Goal: Task Accomplishment & Management: Use online tool/utility

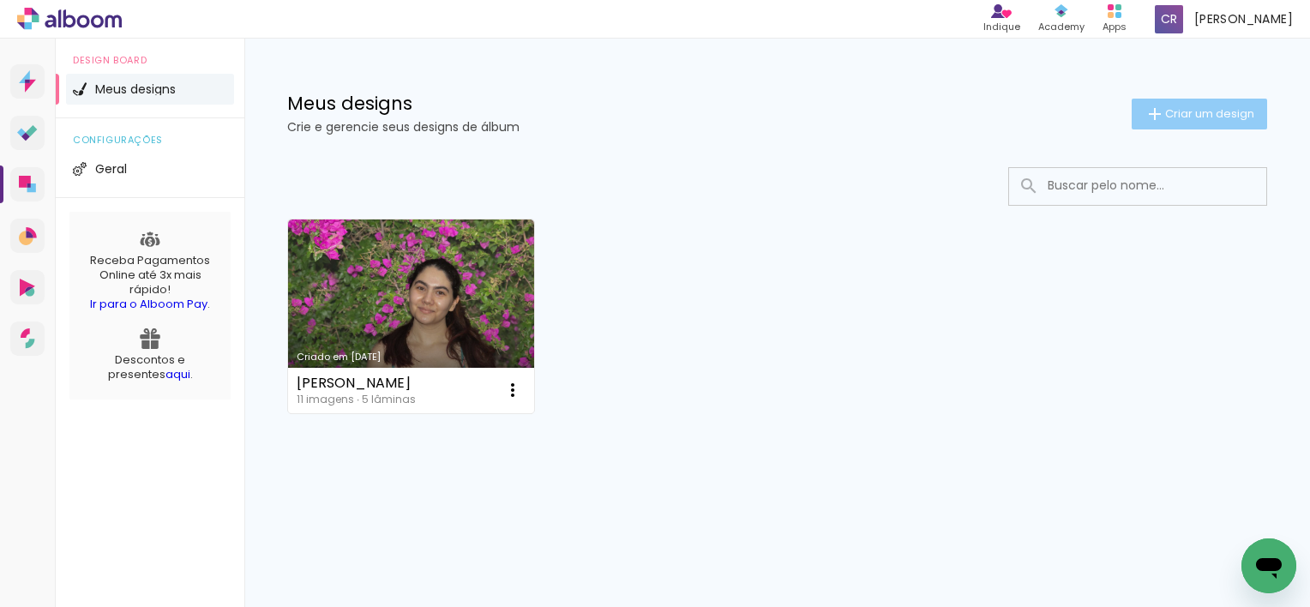
click at [1191, 109] on span "Criar um design" at bounding box center [1210, 113] width 89 height 11
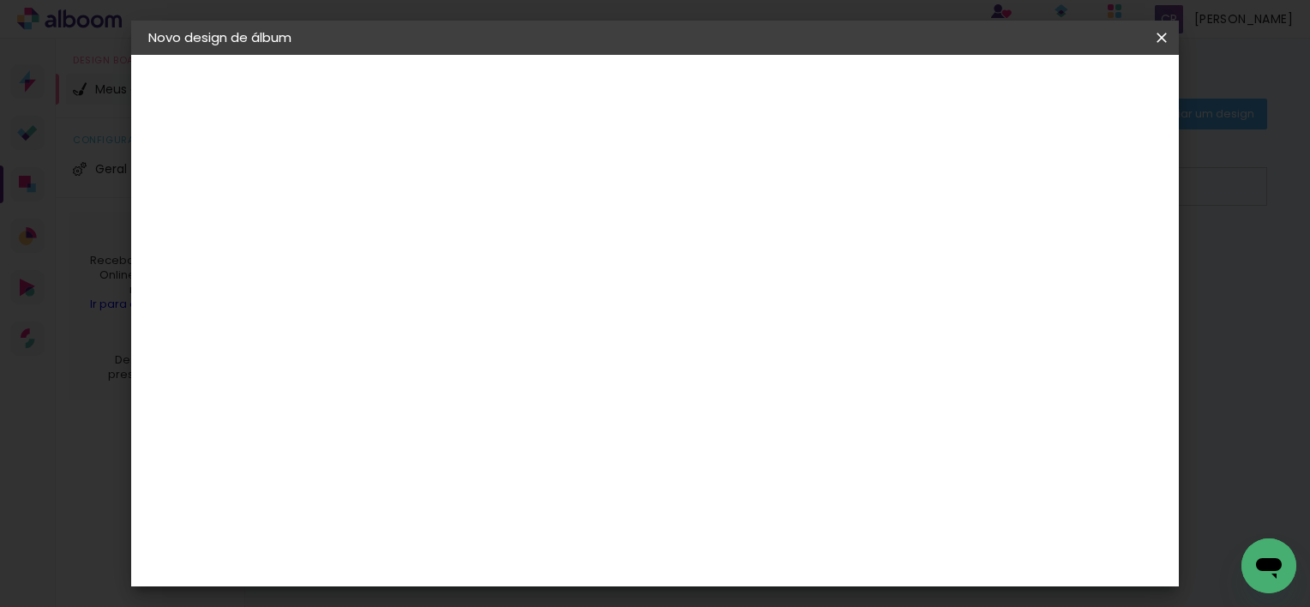
click at [429, 230] on input at bounding box center [429, 230] width 0 height 27
type input "l"
type input "Enlaçe lu engle"
type paper-input "Enlaçe lu engle"
click at [0, 0] on slot "Avançar" at bounding box center [0, 0] width 0 height 0
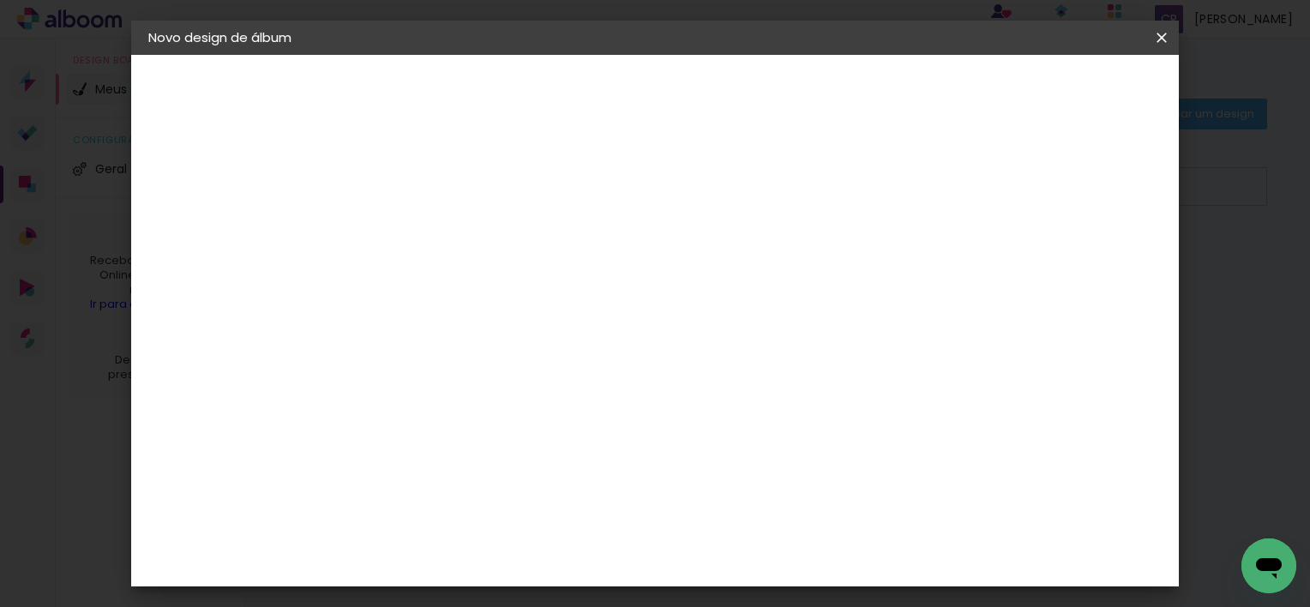
click at [565, 481] on paper-item "Álbum&Cia" at bounding box center [472, 492] width 185 height 38
click at [0, 0] on slot "Avançar" at bounding box center [0, 0] width 0 height 0
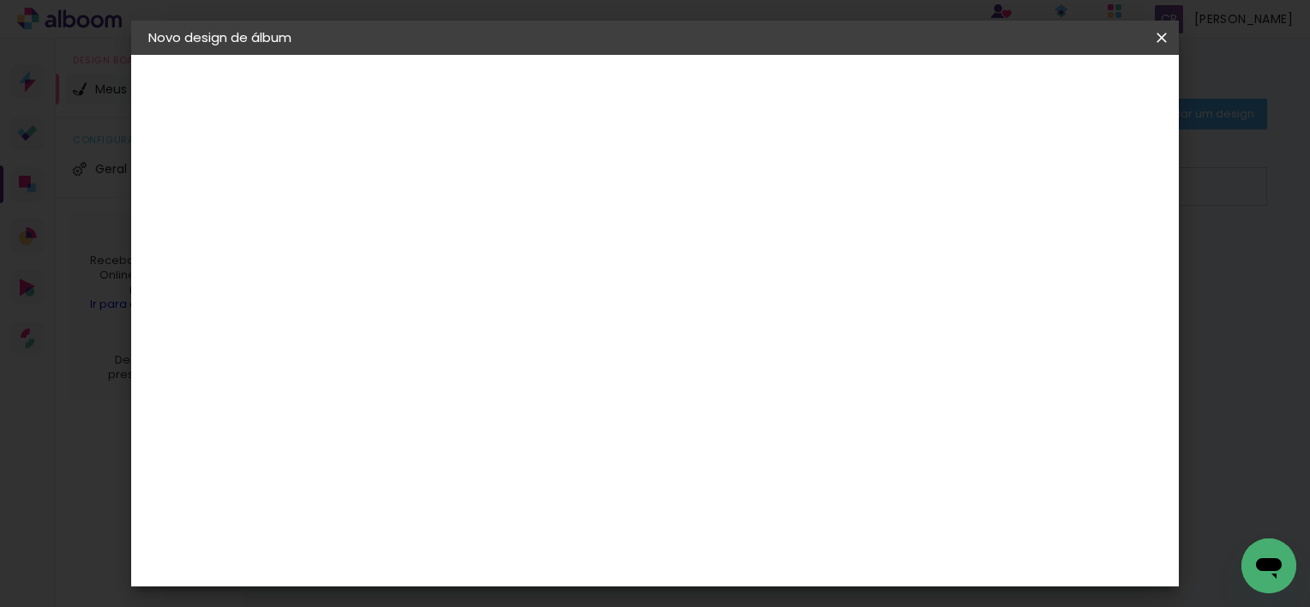
click at [516, 288] on iron-icon at bounding box center [506, 298] width 21 height 21
click at [856, 279] on paper-item "Encadernados" at bounding box center [766, 285] width 343 height 34
type input "Encadernados"
click at [545, 425] on span "20 × 25" at bounding box center [505, 447] width 80 height 45
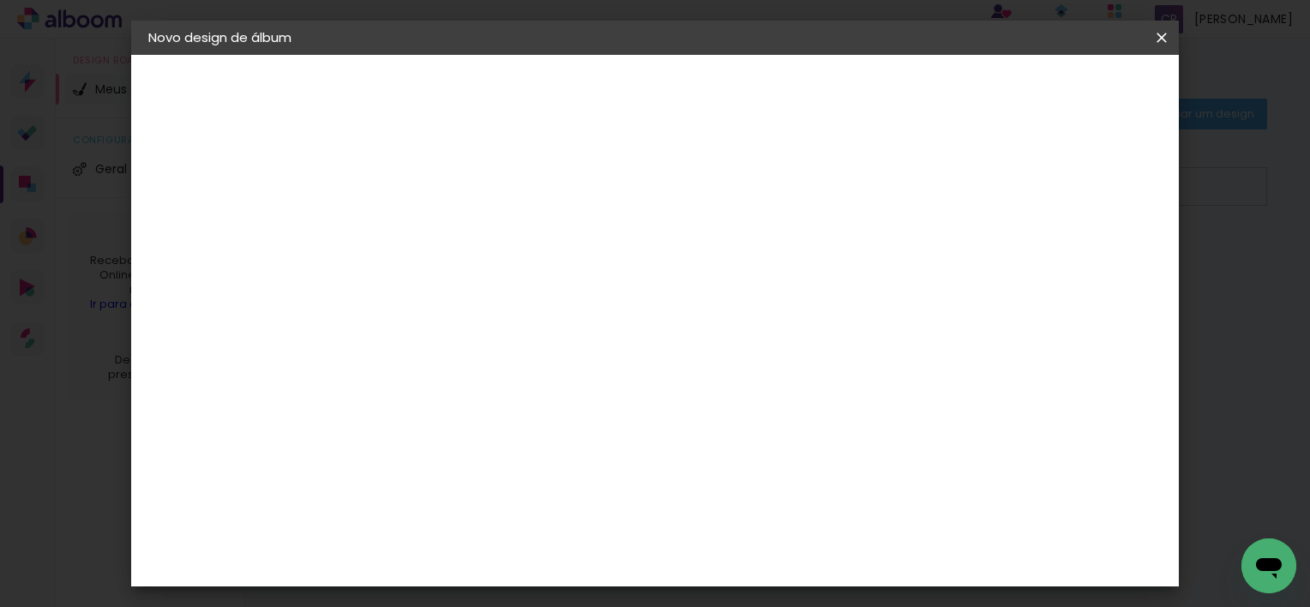
scroll to position [132, 0]
click at [0, 0] on slot "Avançar" at bounding box center [0, 0] width 0 height 0
click at [0, 0] on slot "Mostrar sangria" at bounding box center [0, 0] width 0 height 0
type paper-checkbox "on"
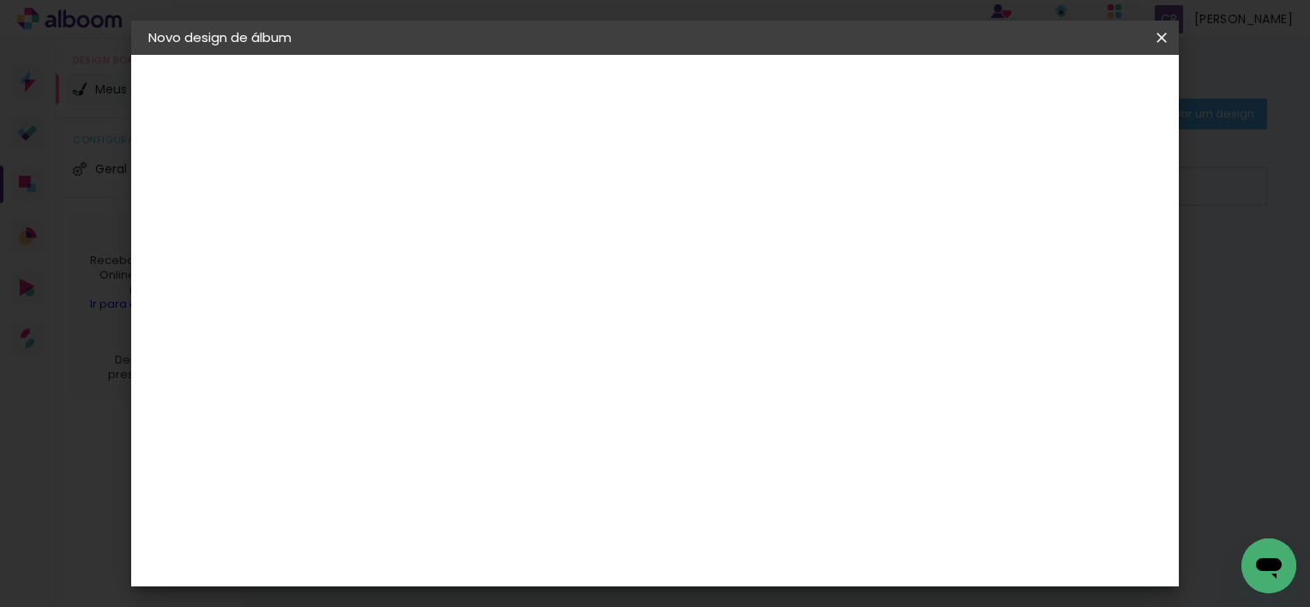
click at [950, 89] on span "Iniciar design" at bounding box center [911, 91] width 78 height 12
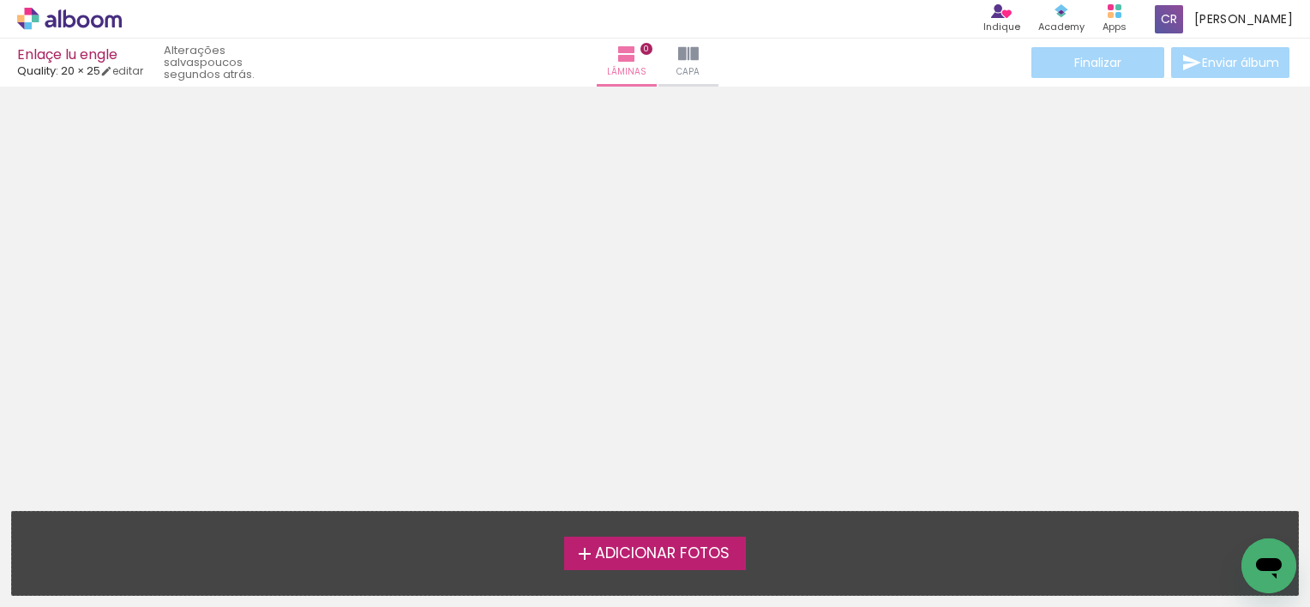
click at [655, 546] on span "Adicionar Fotos" at bounding box center [662, 553] width 135 height 15
click at [0, 0] on input "file" at bounding box center [0, 0] width 0 height 0
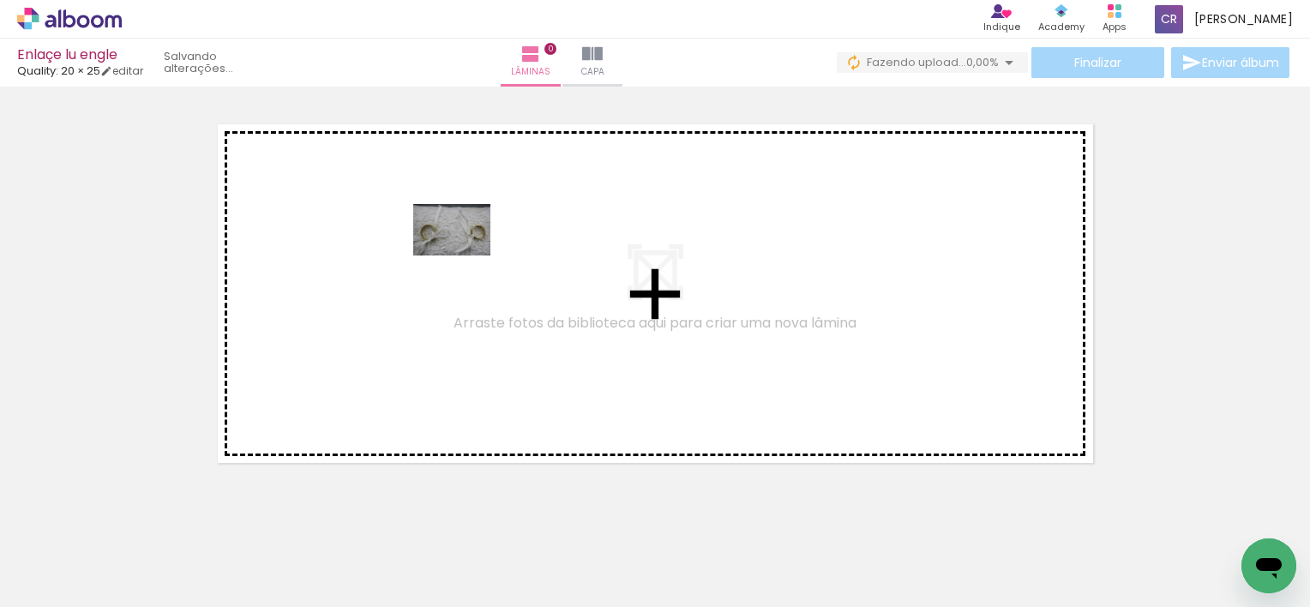
drag, startPoint x: 187, startPoint y: 569, endPoint x: 467, endPoint y: 251, distance: 424.1
click at [467, 251] on quentale-workspace at bounding box center [655, 303] width 1310 height 607
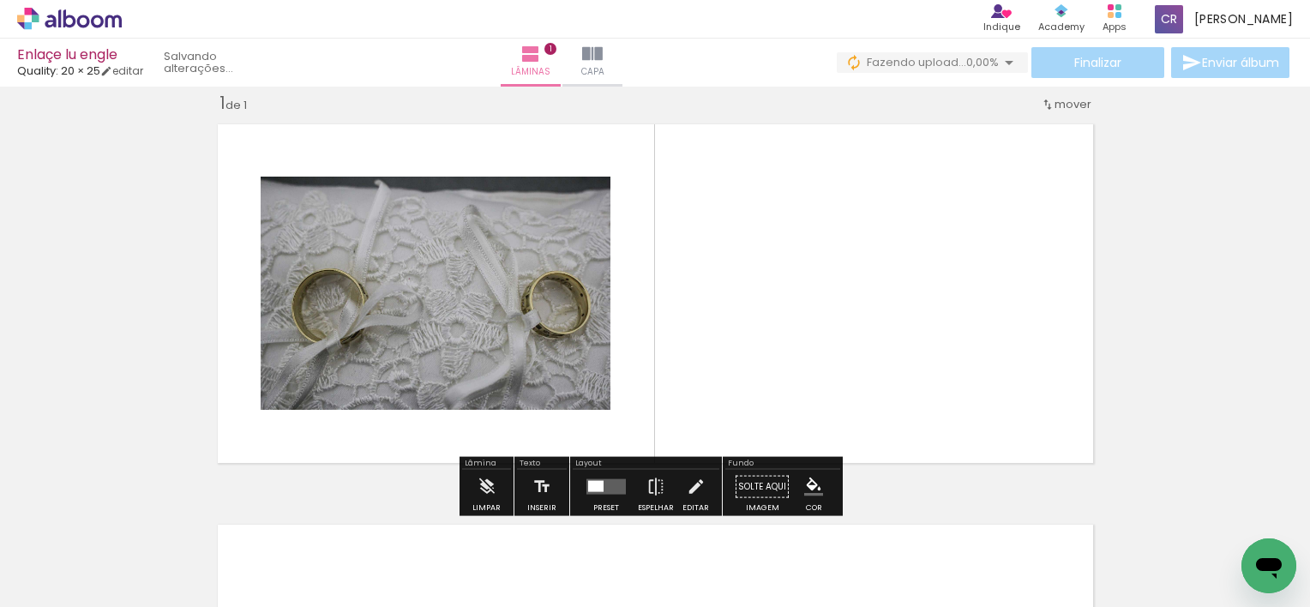
scroll to position [21, 0]
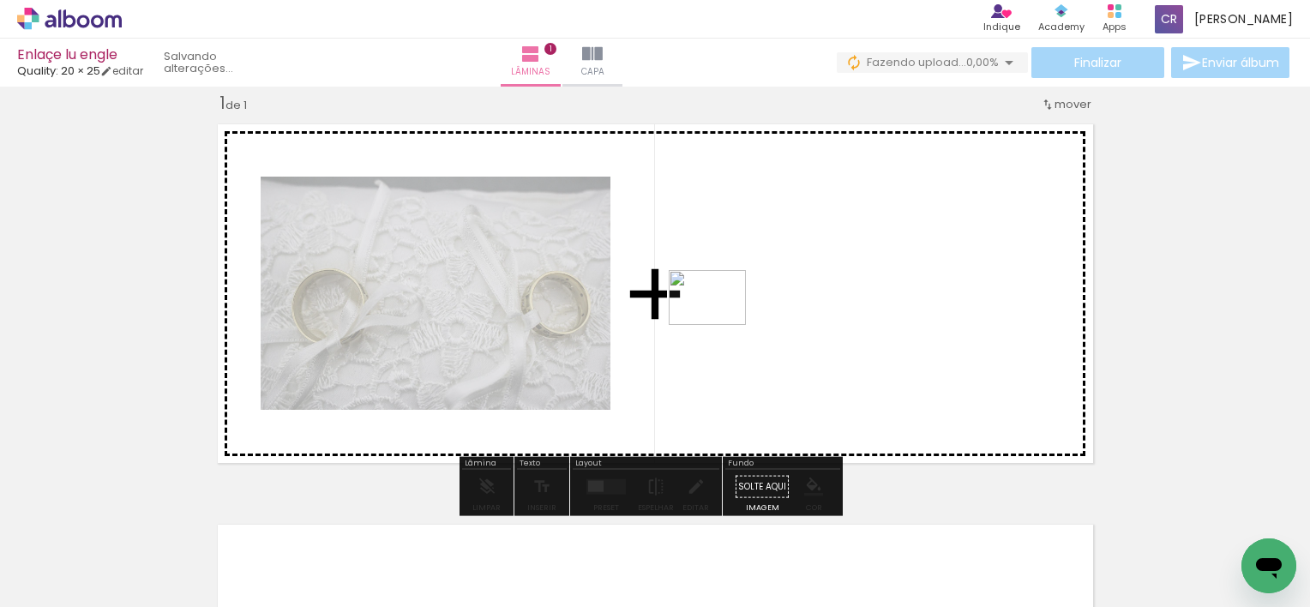
drag, startPoint x: 285, startPoint y: 546, endPoint x: 724, endPoint y: 312, distance: 497.6
click at [724, 312] on quentale-workspace at bounding box center [655, 303] width 1310 height 607
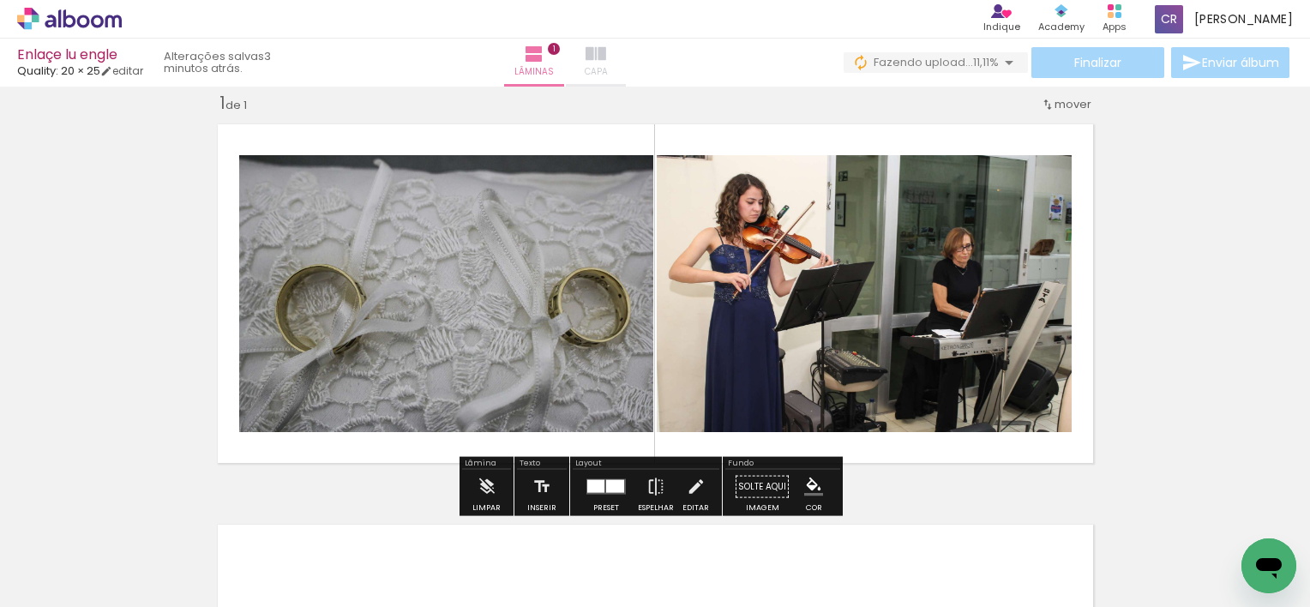
click at [606, 57] on iron-icon at bounding box center [596, 54] width 21 height 21
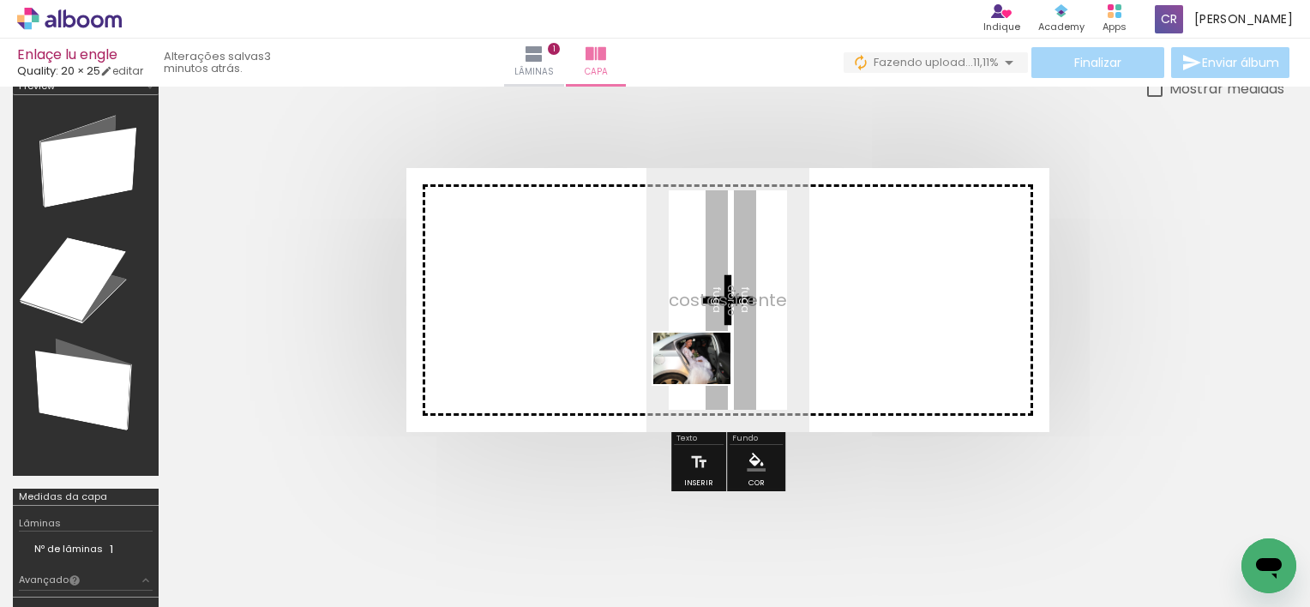
drag, startPoint x: 443, startPoint y: 554, endPoint x: 800, endPoint y: 328, distance: 422.8
click at [800, 328] on quentale-workspace at bounding box center [655, 303] width 1310 height 607
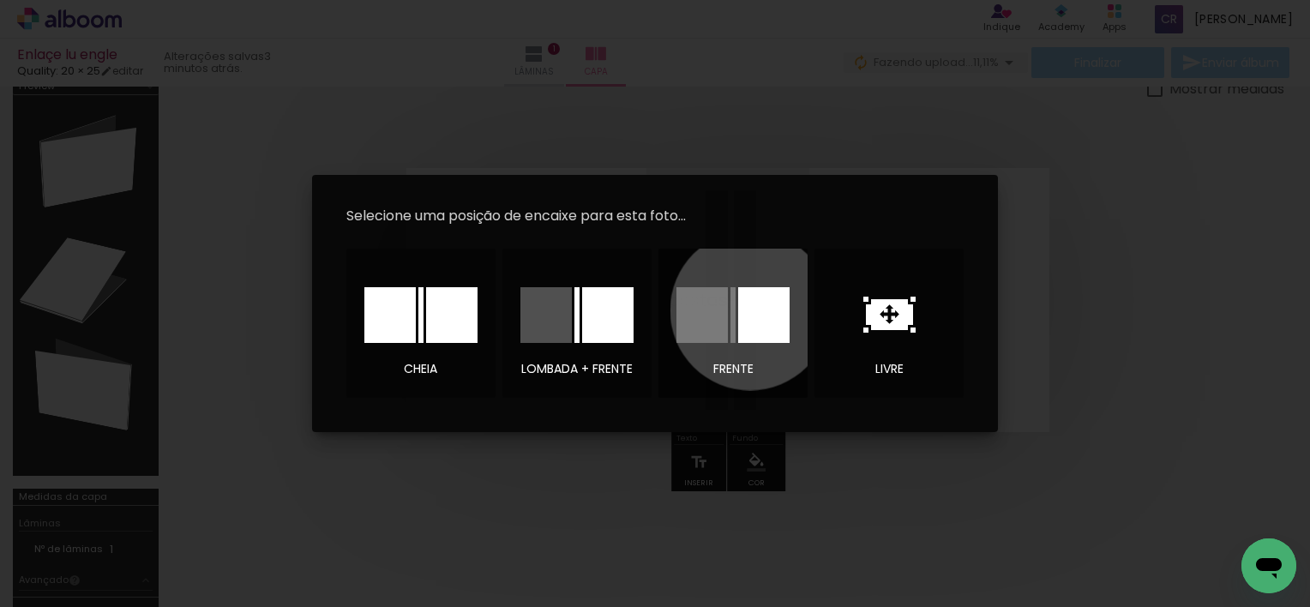
click at [750, 310] on div at bounding box center [763, 315] width 51 height 56
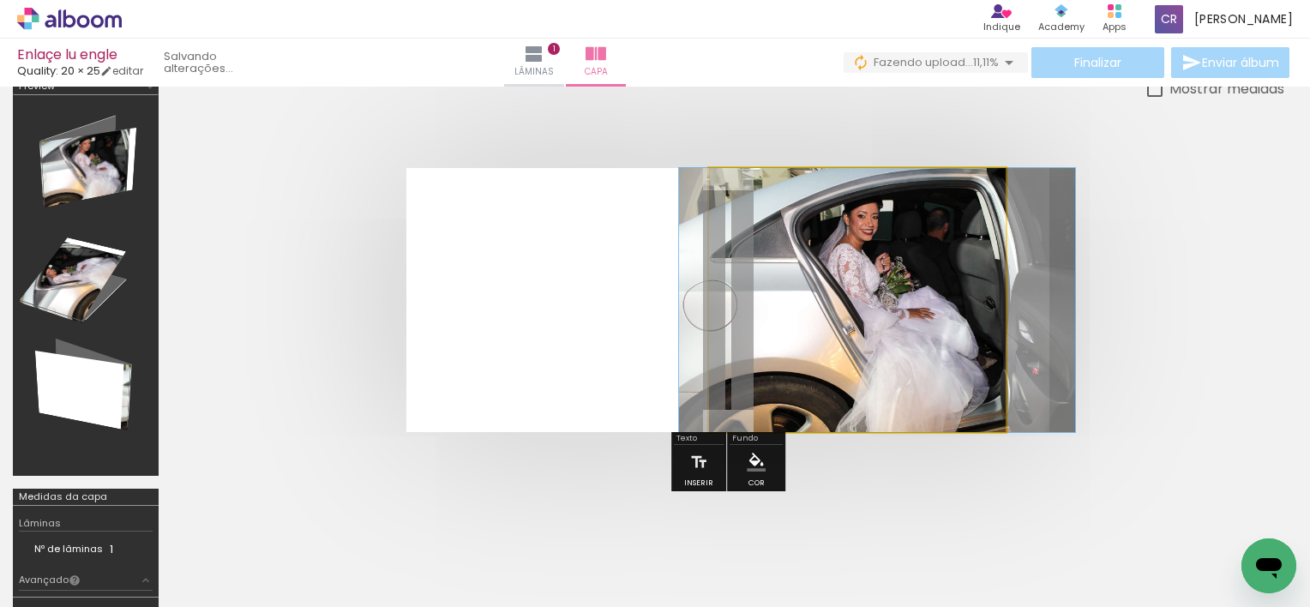
drag, startPoint x: 890, startPoint y: 309, endPoint x: 910, endPoint y: 345, distance: 41.1
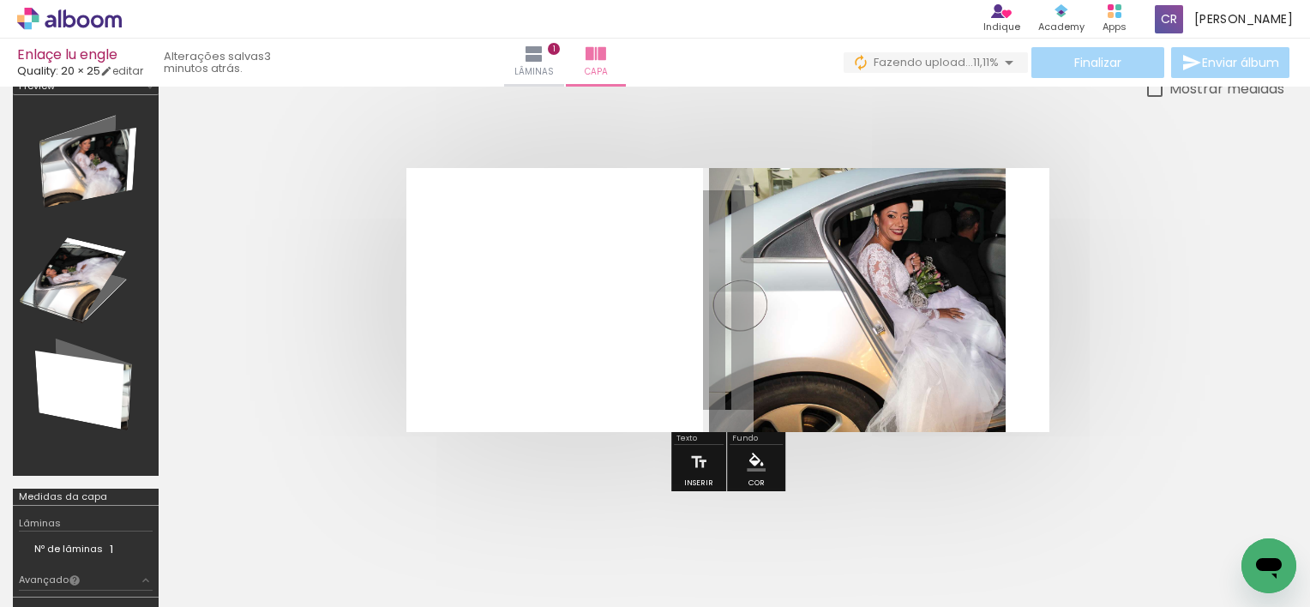
drag, startPoint x: 871, startPoint y: 207, endPoint x: 921, endPoint y: 213, distance: 50.1
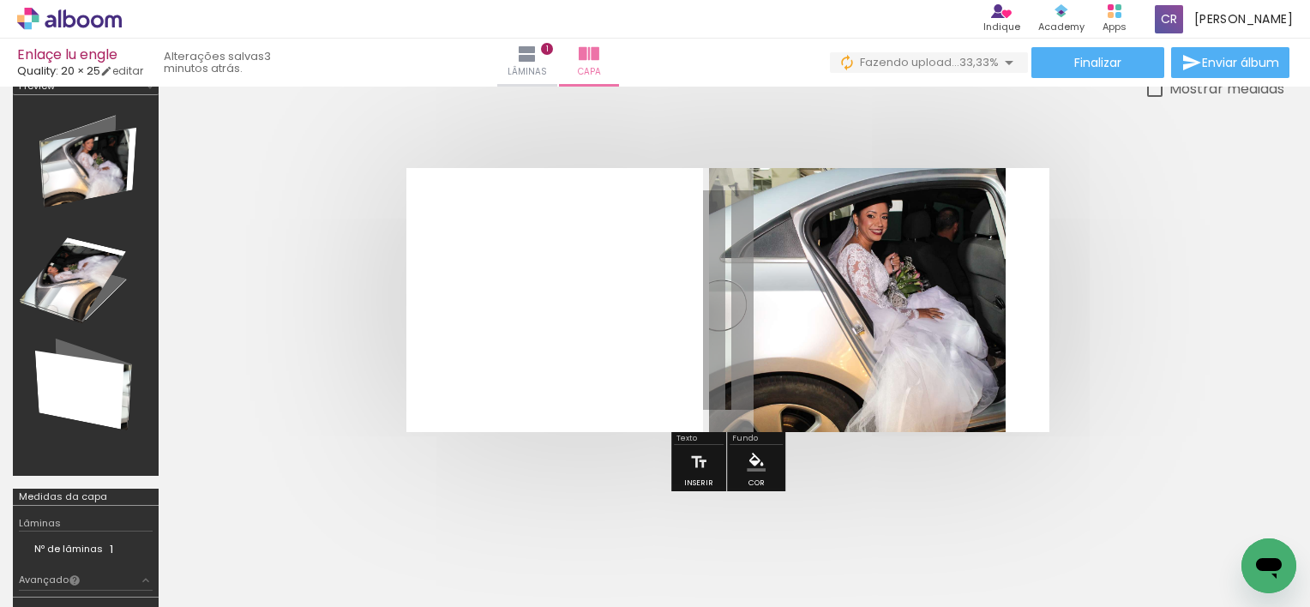
drag, startPoint x: 872, startPoint y: 216, endPoint x: 852, endPoint y: 237, distance: 29.1
click at [752, 237] on div at bounding box center [755, 238] width 21 height 17
click at [0, 0] on slot "P&B" at bounding box center [0, 0] width 0 height 0
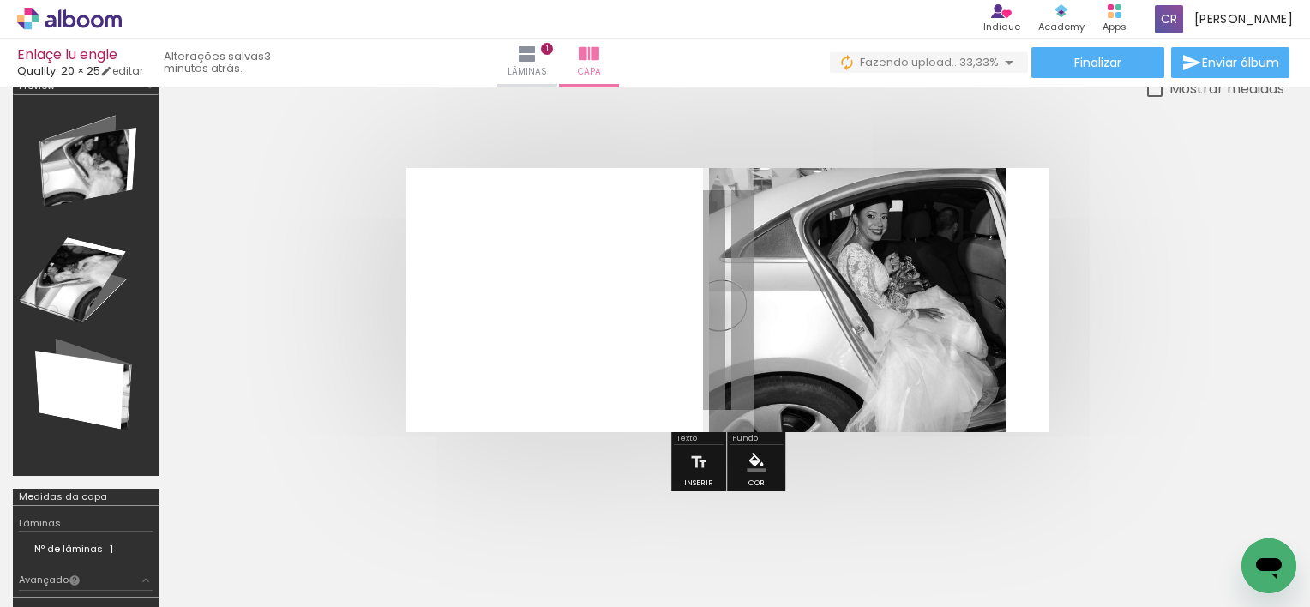
click at [0, 0] on slot "P&B" at bounding box center [0, 0] width 0 height 0
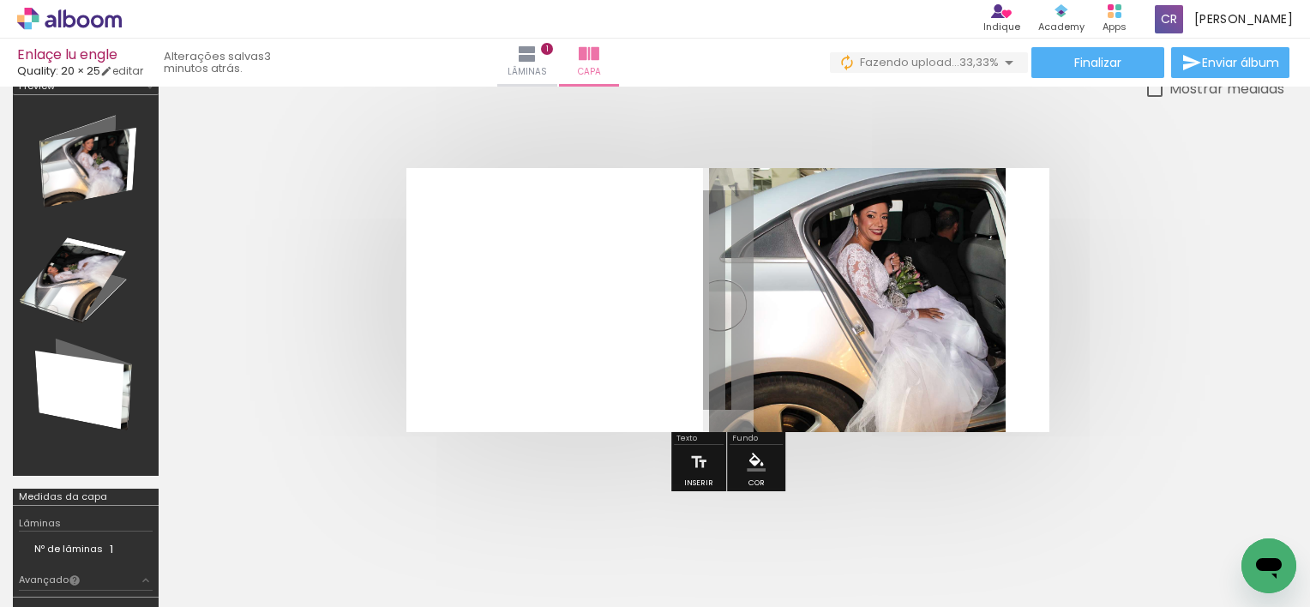
click at [0, 0] on slot "P&B" at bounding box center [0, 0] width 0 height 0
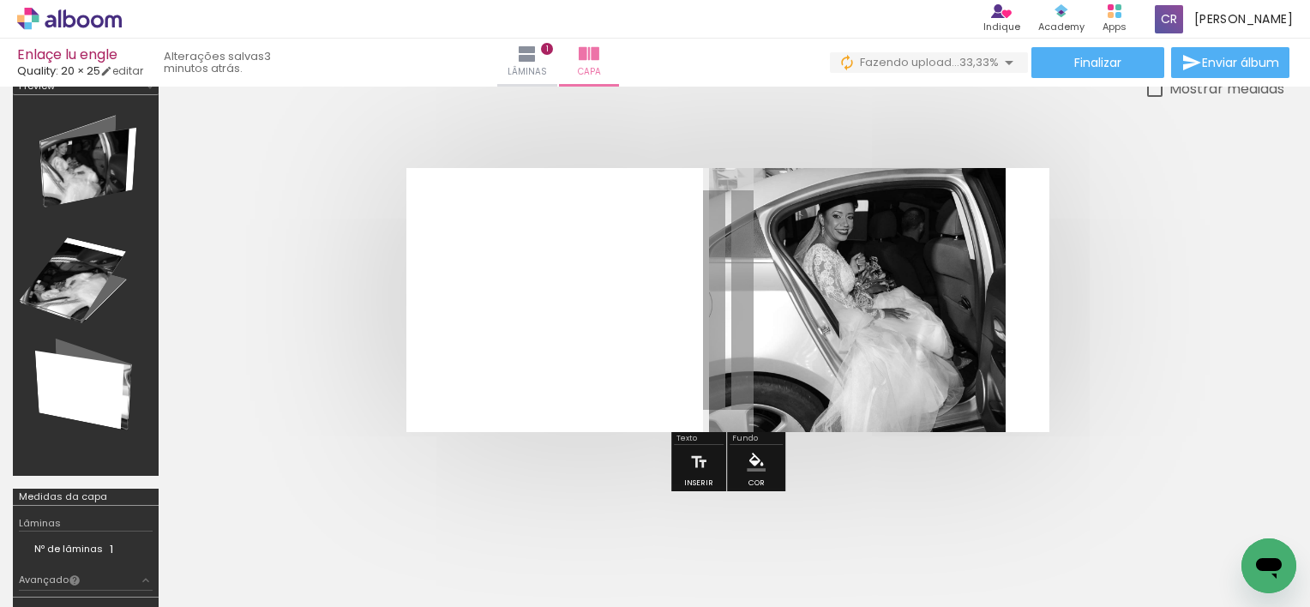
drag, startPoint x: 875, startPoint y: 215, endPoint x: 840, endPoint y: 243, distance: 43.9
click at [684, 437] on div "Texto" at bounding box center [699, 440] width 50 height 10
click at [478, 569] on div at bounding box center [460, 549] width 85 height 57
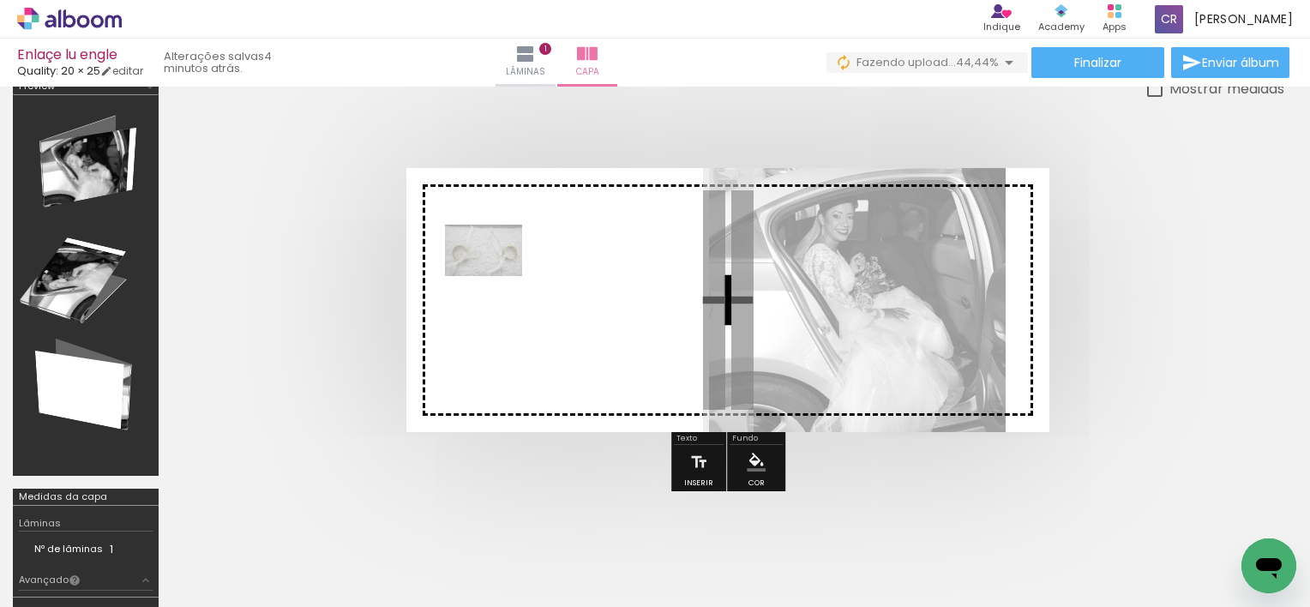
drag, startPoint x: 202, startPoint y: 562, endPoint x: 536, endPoint y: 261, distance: 449.4
click at [536, 261] on quentale-workspace at bounding box center [655, 303] width 1310 height 607
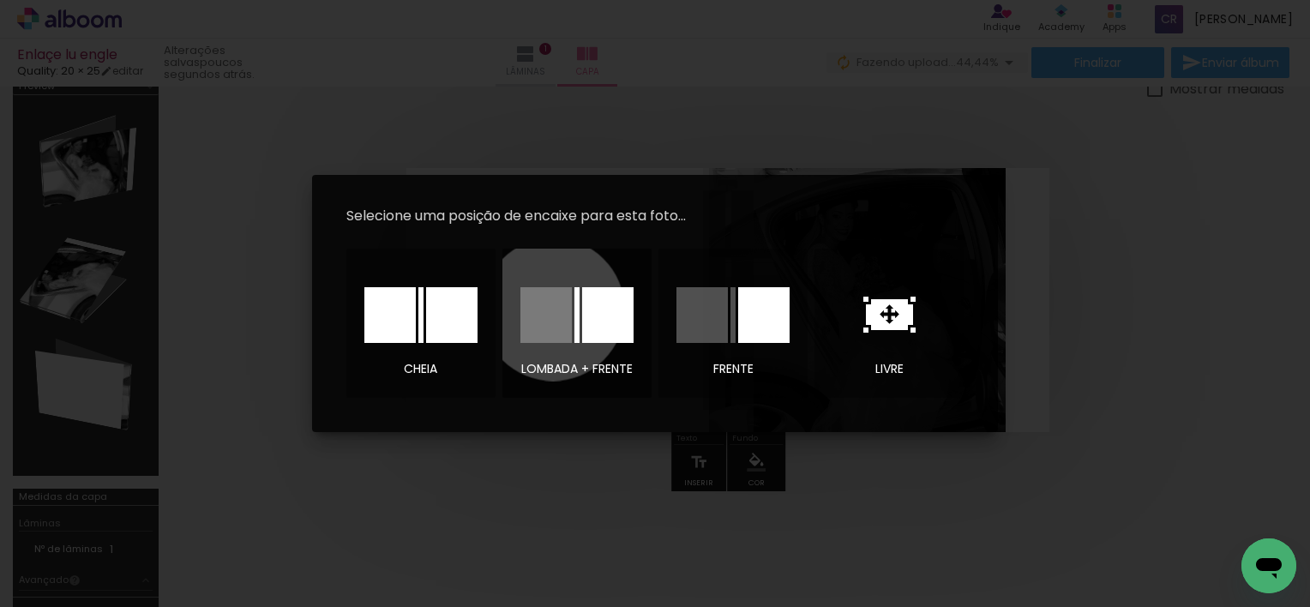
click at [553, 310] on div at bounding box center [546, 315] width 51 height 56
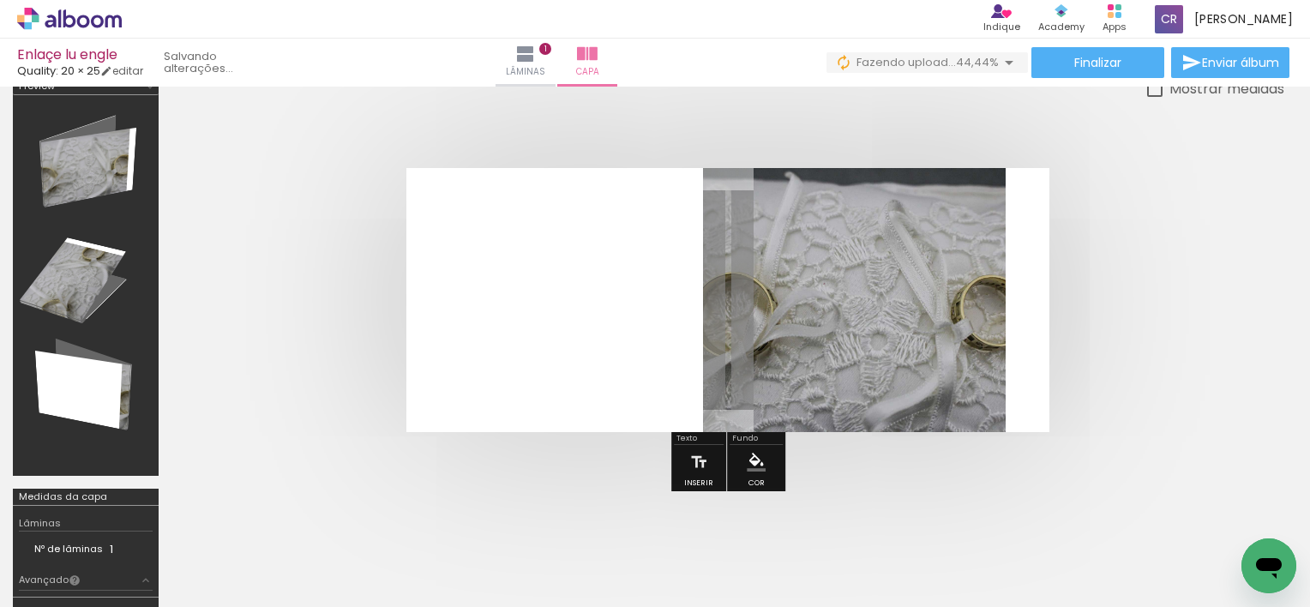
click at [579, 372] on quentale-layouter at bounding box center [728, 300] width 643 height 264
click at [687, 448] on paper-button "Inserir" at bounding box center [699, 467] width 38 height 44
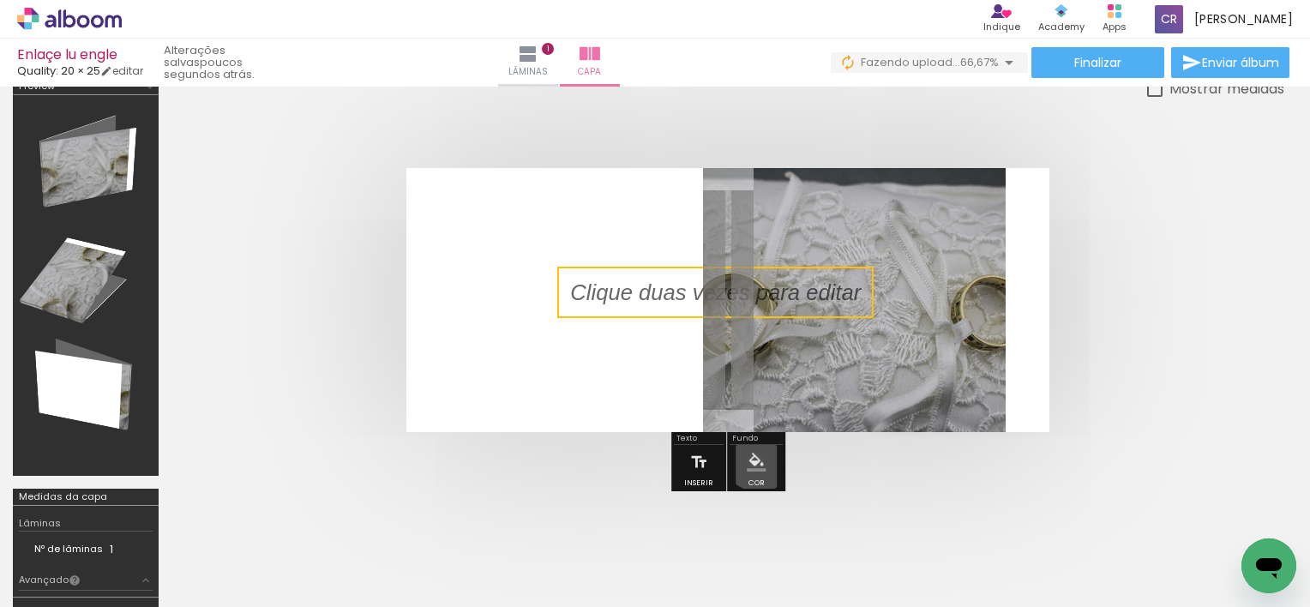
click at [756, 453] on iron-icon "color picker" at bounding box center [756, 462] width 19 height 19
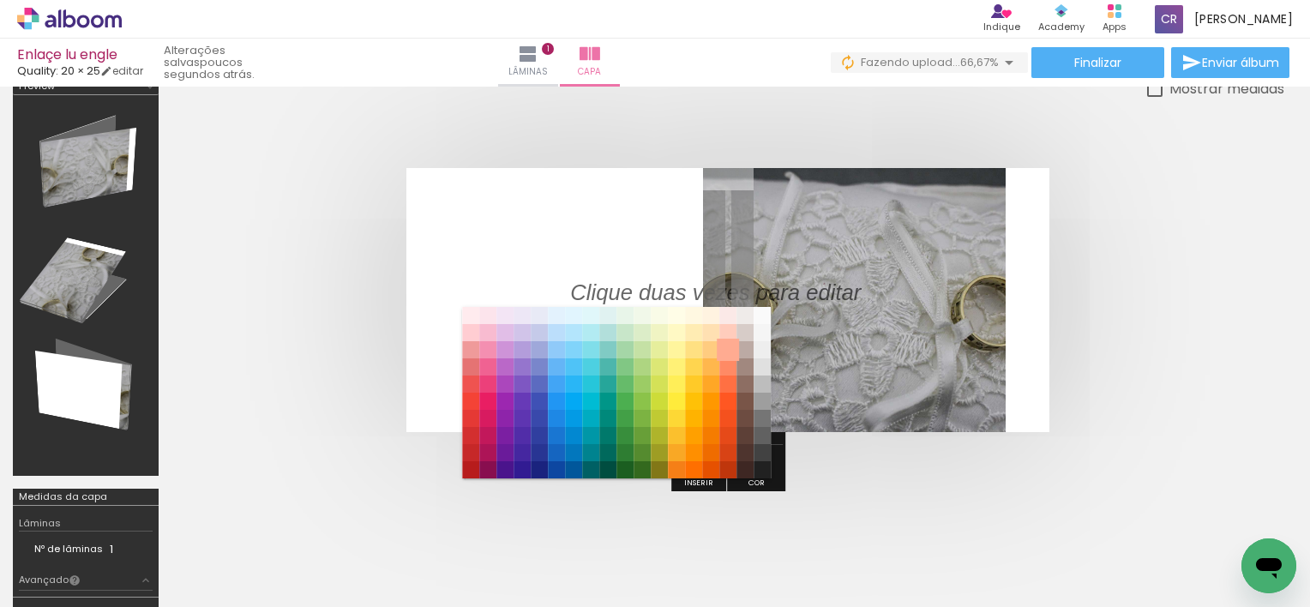
click at [727, 348] on paper-item "#ffab91" at bounding box center [728, 349] width 17 height 17
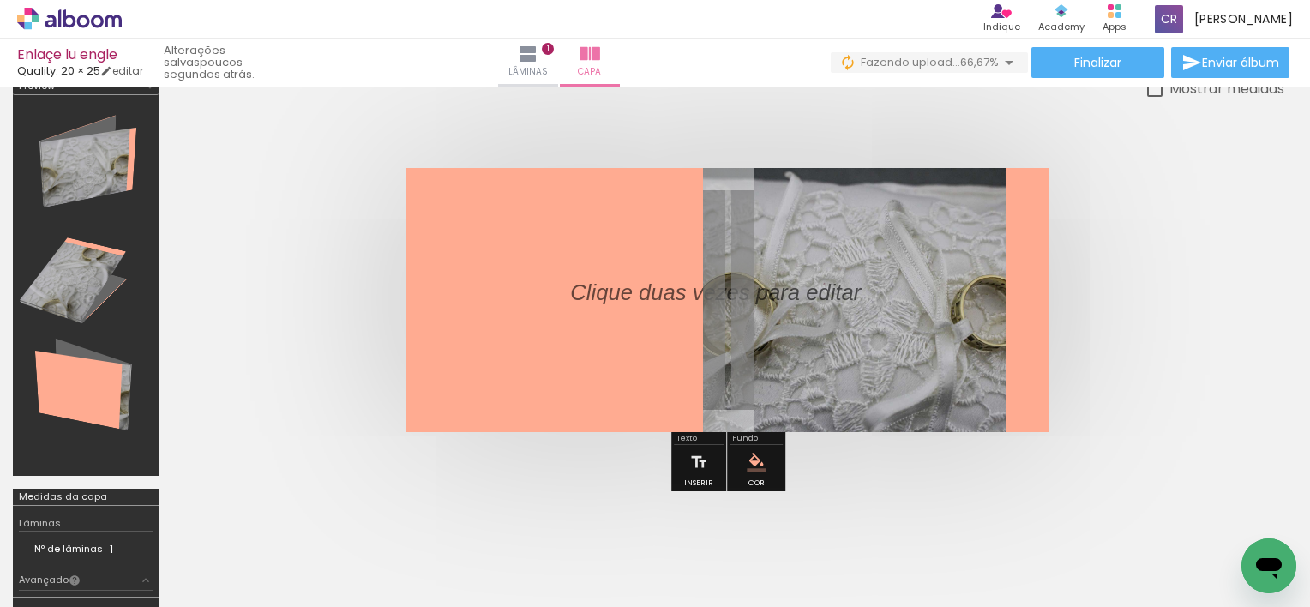
drag, startPoint x: 781, startPoint y: 294, endPoint x: 535, endPoint y: 316, distance: 247.1
click at [535, 316] on album-spread at bounding box center [728, 300] width 643 height 264
click at [754, 547] on div at bounding box center [748, 549] width 85 height 57
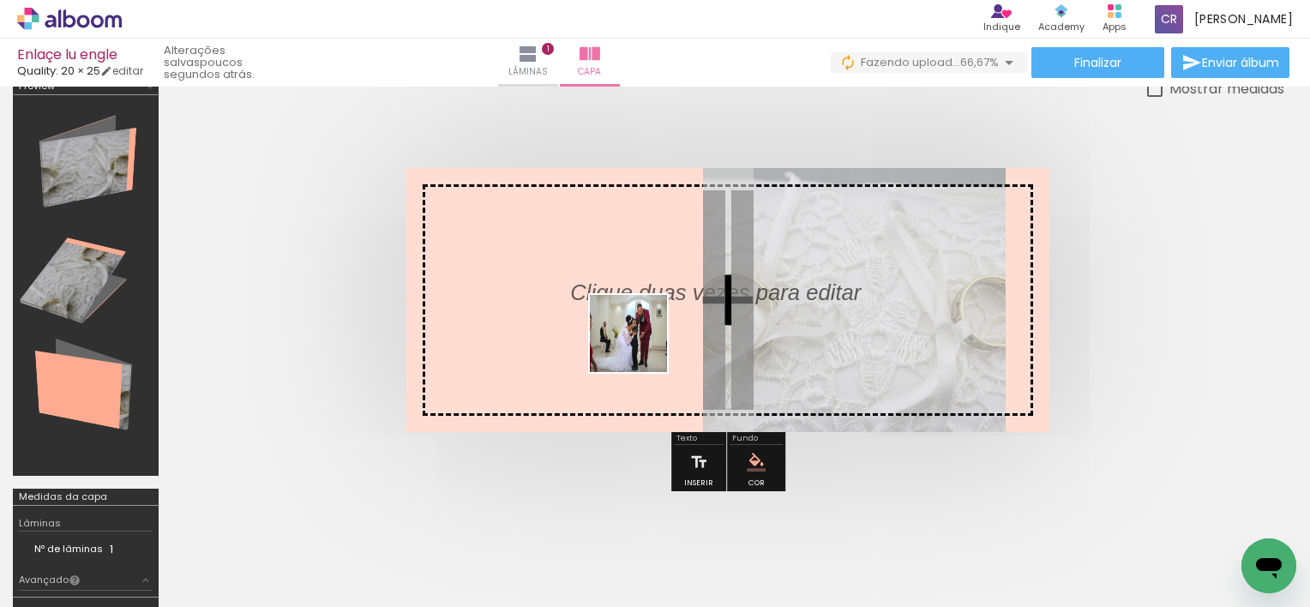
drag, startPoint x: 754, startPoint y: 547, endPoint x: 606, endPoint y: 223, distance: 356.2
click at [606, 223] on quentale-workspace at bounding box center [655, 303] width 1310 height 607
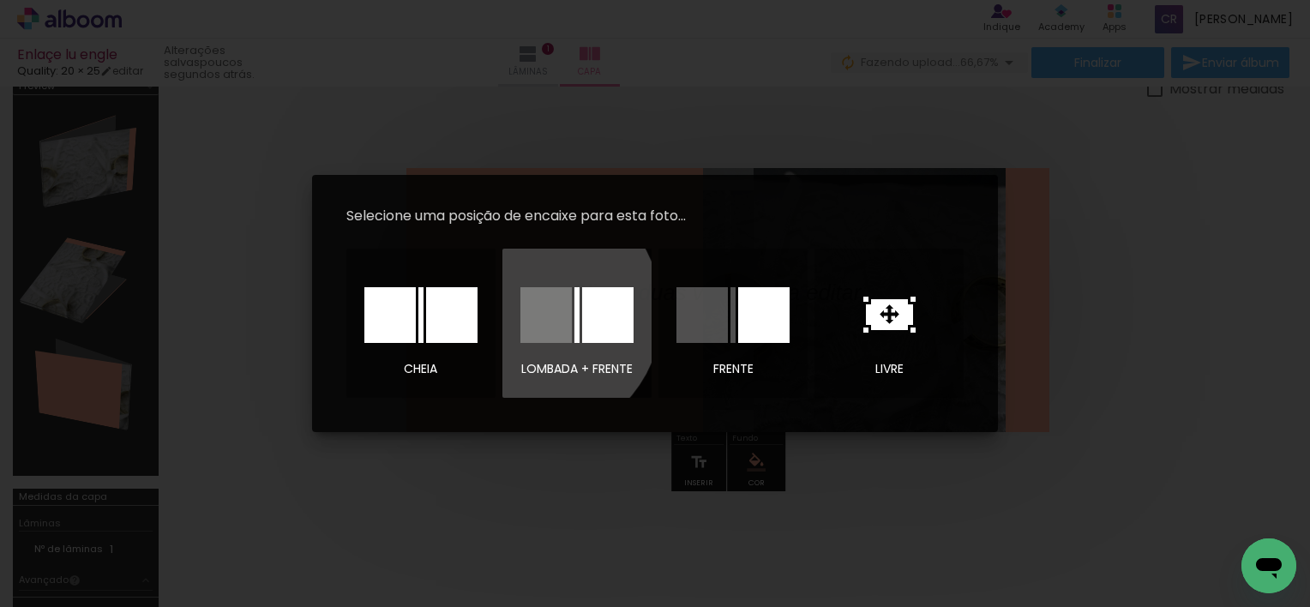
click at [531, 312] on div at bounding box center [546, 315] width 51 height 56
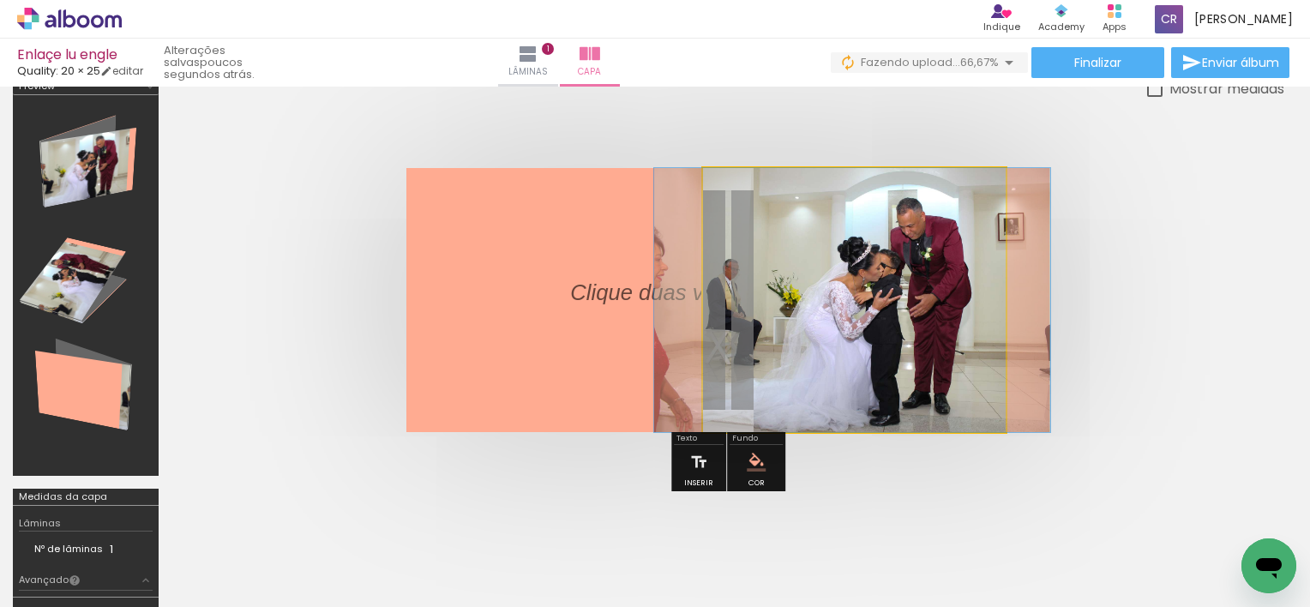
drag, startPoint x: 883, startPoint y: 322, endPoint x: 882, endPoint y: 346, distance: 24.1
drag, startPoint x: 768, startPoint y: 212, endPoint x: 746, endPoint y: 232, distance: 30.3
type paper-slider "100"
click at [746, 198] on div "P&B Largura Cor" at bounding box center [884, 198] width 303 height 0
click at [949, 373] on quentale-photo at bounding box center [854, 300] width 303 height 264
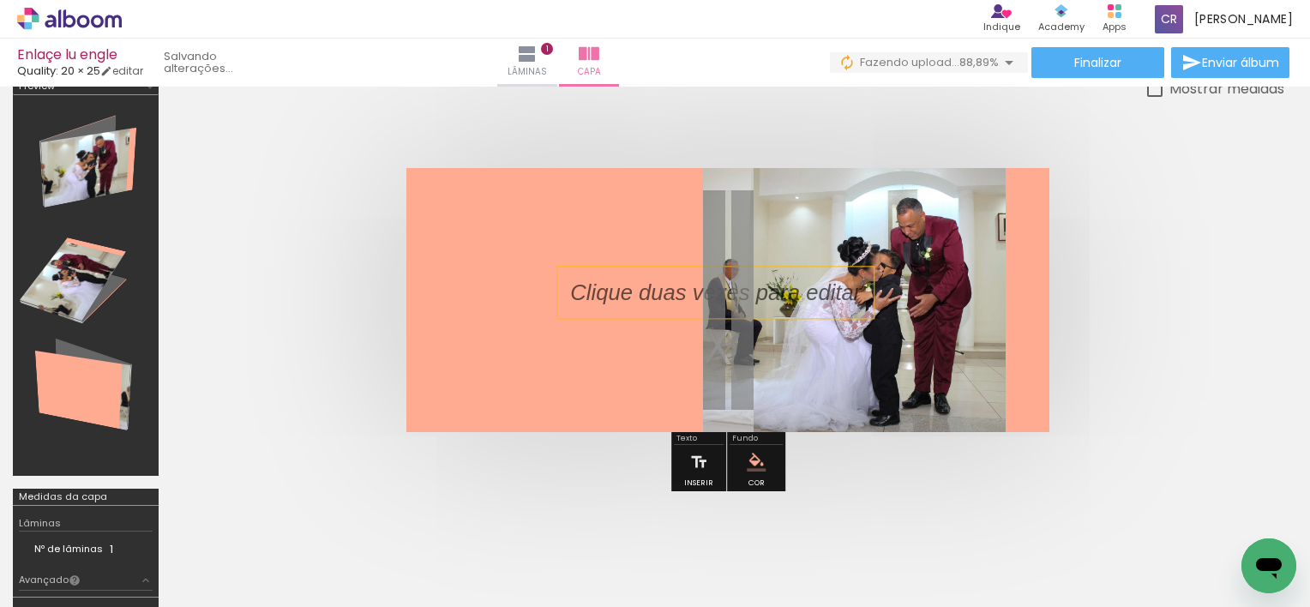
click at [655, 286] on p at bounding box center [728, 292] width 316 height 31
click at [655, 286] on quentale-selection at bounding box center [715, 292] width 316 height 51
type input "Sans Serif"
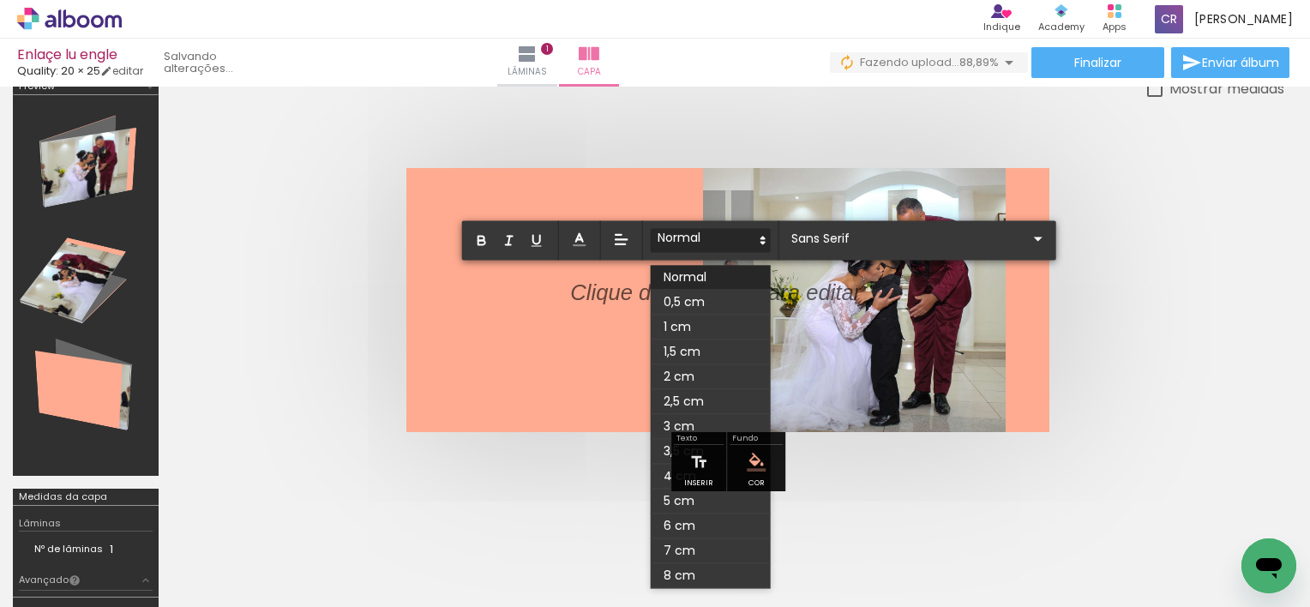
click at [762, 234] on icon at bounding box center [763, 239] width 15 height 15
click at [698, 316] on span at bounding box center [711, 327] width 120 height 25
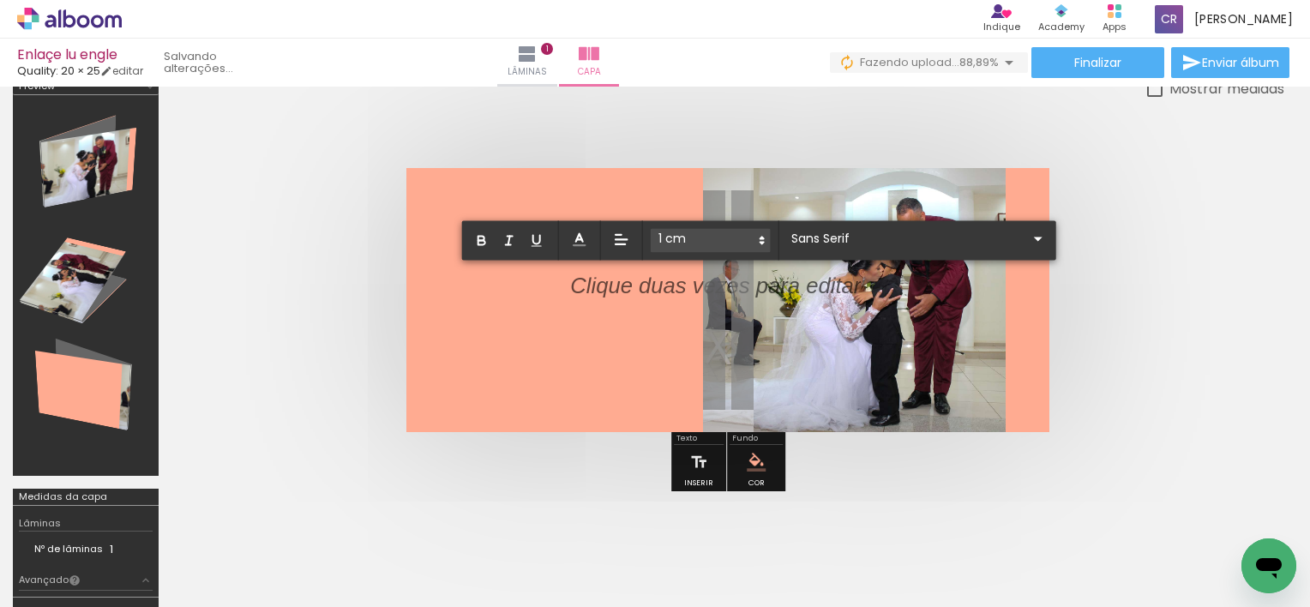
drag, startPoint x: 655, startPoint y: 298, endPoint x: 707, endPoint y: 342, distance: 67.5
click at [707, 342] on album-spread at bounding box center [728, 300] width 643 height 264
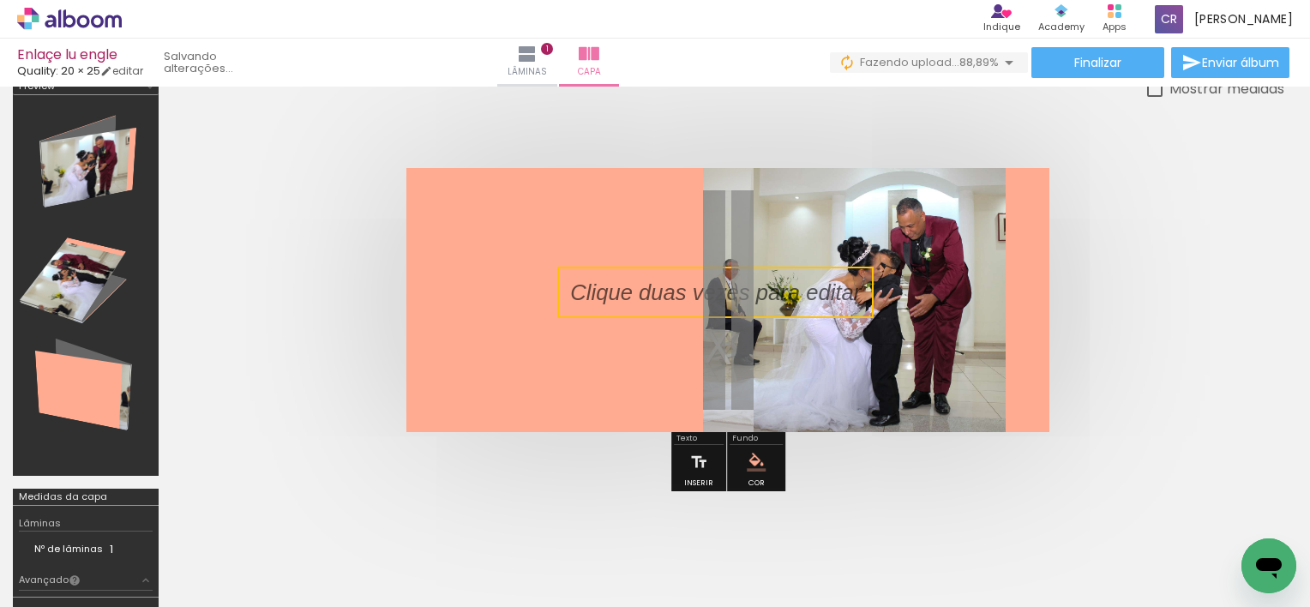
scroll to position [0, 0]
click at [90, 161] on div at bounding box center [86, 285] width 134 height 369
click at [87, 275] on div at bounding box center [86, 285] width 134 height 369
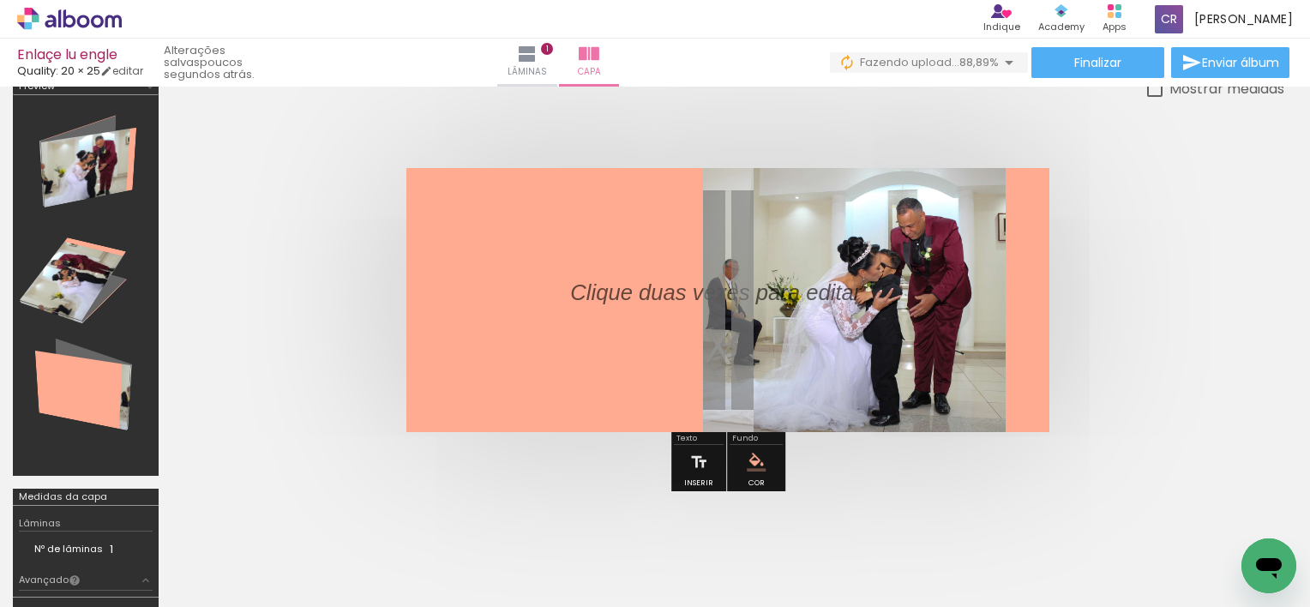
click at [71, 356] on div at bounding box center [86, 285] width 134 height 369
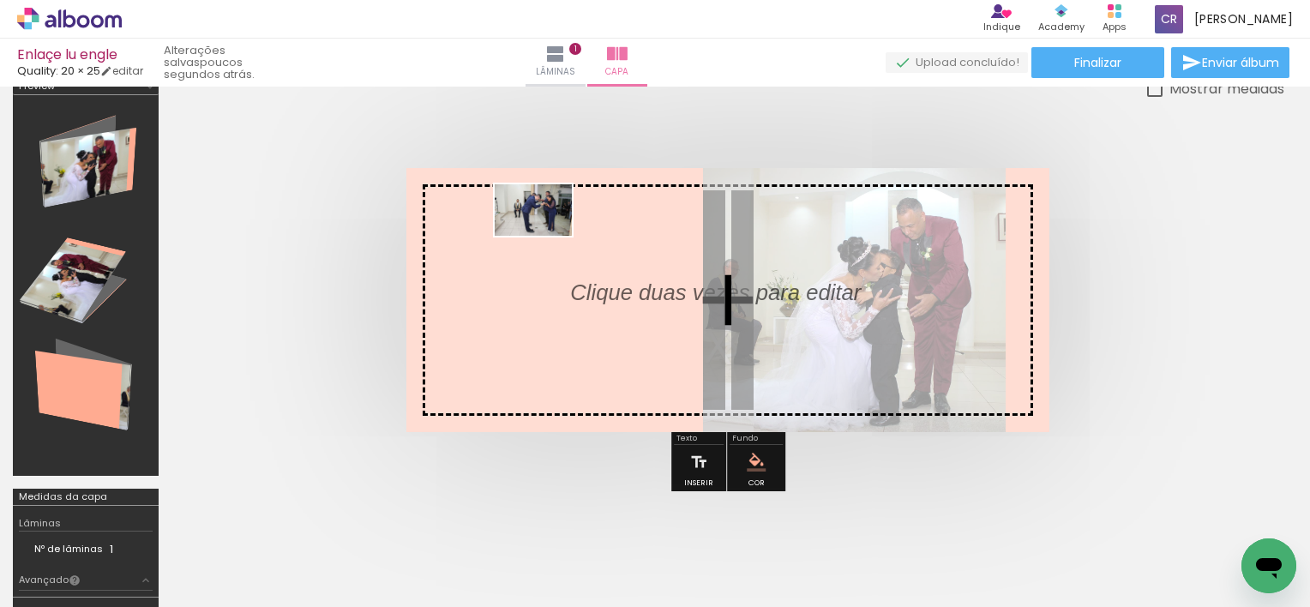
drag, startPoint x: 660, startPoint y: 554, endPoint x: 546, endPoint y: 233, distance: 340.4
click at [546, 233] on quentale-workspace at bounding box center [655, 303] width 1310 height 607
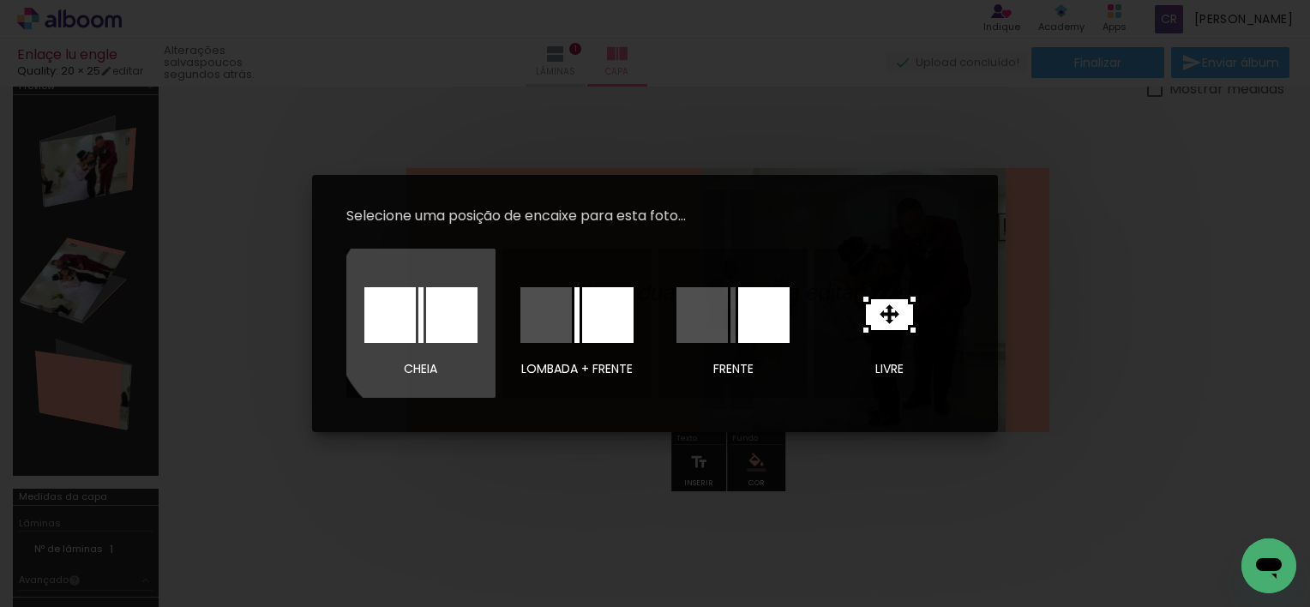
click at [452, 316] on div at bounding box center [451, 315] width 51 height 56
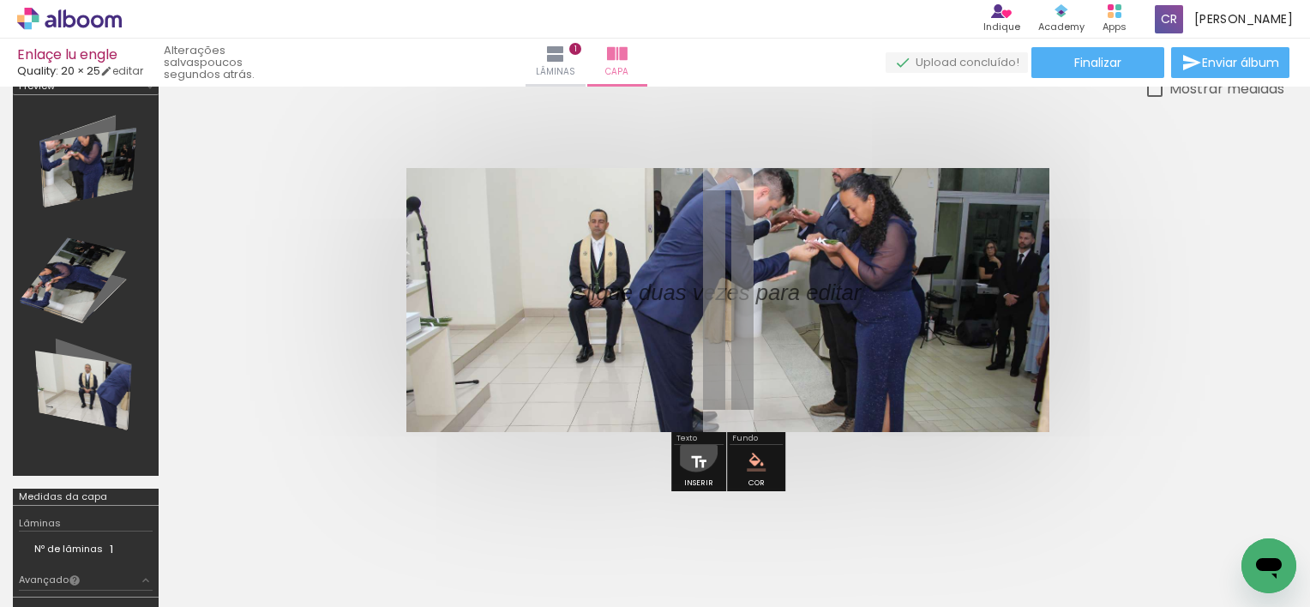
click at [696, 449] on iron-icon at bounding box center [699, 462] width 19 height 34
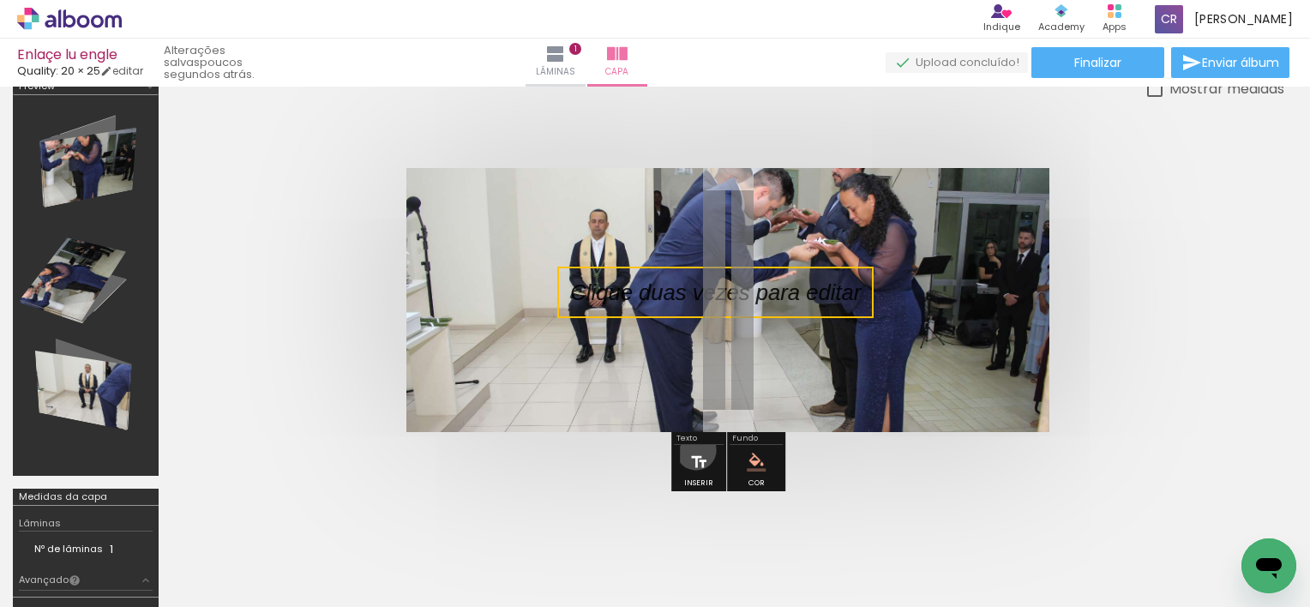
click at [696, 449] on iron-icon at bounding box center [699, 462] width 19 height 34
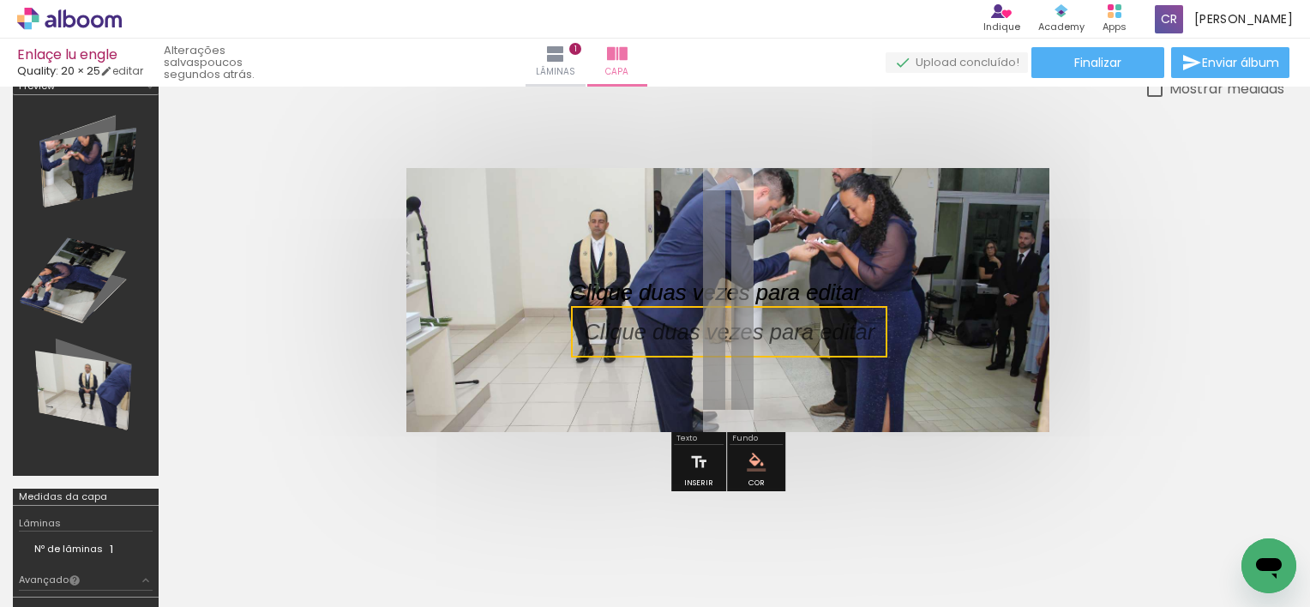
drag, startPoint x: 785, startPoint y: 303, endPoint x: 798, endPoint y: 342, distance: 41.8
click at [798, 342] on quentale-selection at bounding box center [729, 331] width 316 height 51
click at [702, 460] on iron-icon at bounding box center [699, 462] width 19 height 34
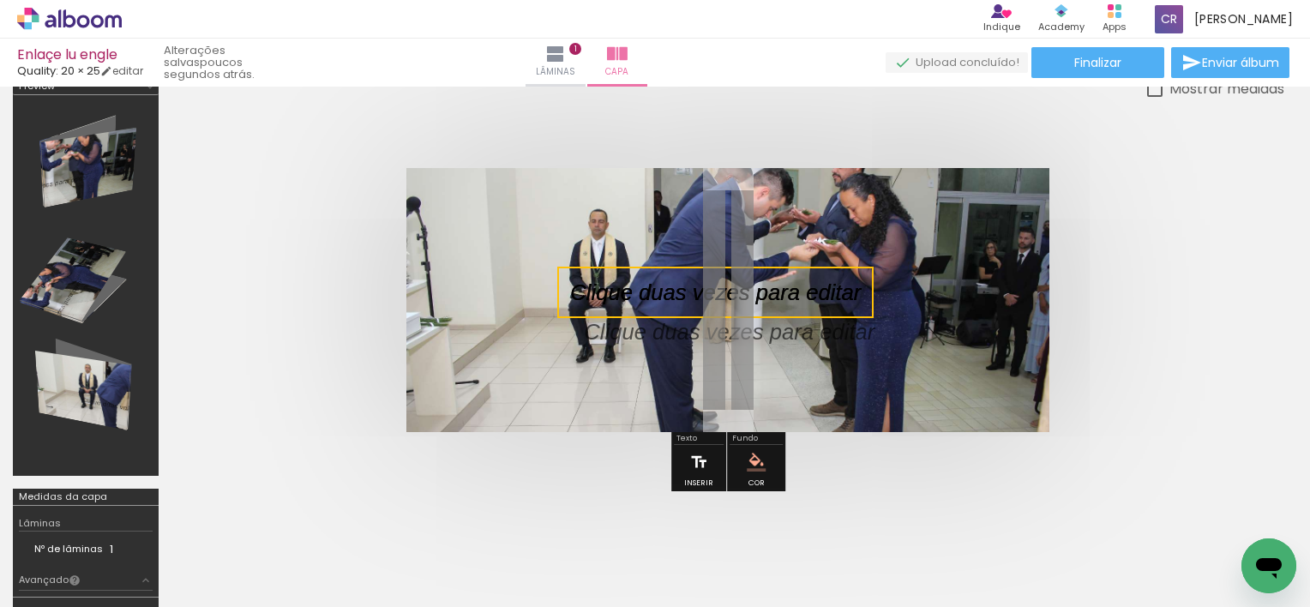
click at [702, 460] on iron-icon at bounding box center [699, 462] width 19 height 34
click at [89, 558] on iron-icon at bounding box center [88, 556] width 14 height 14
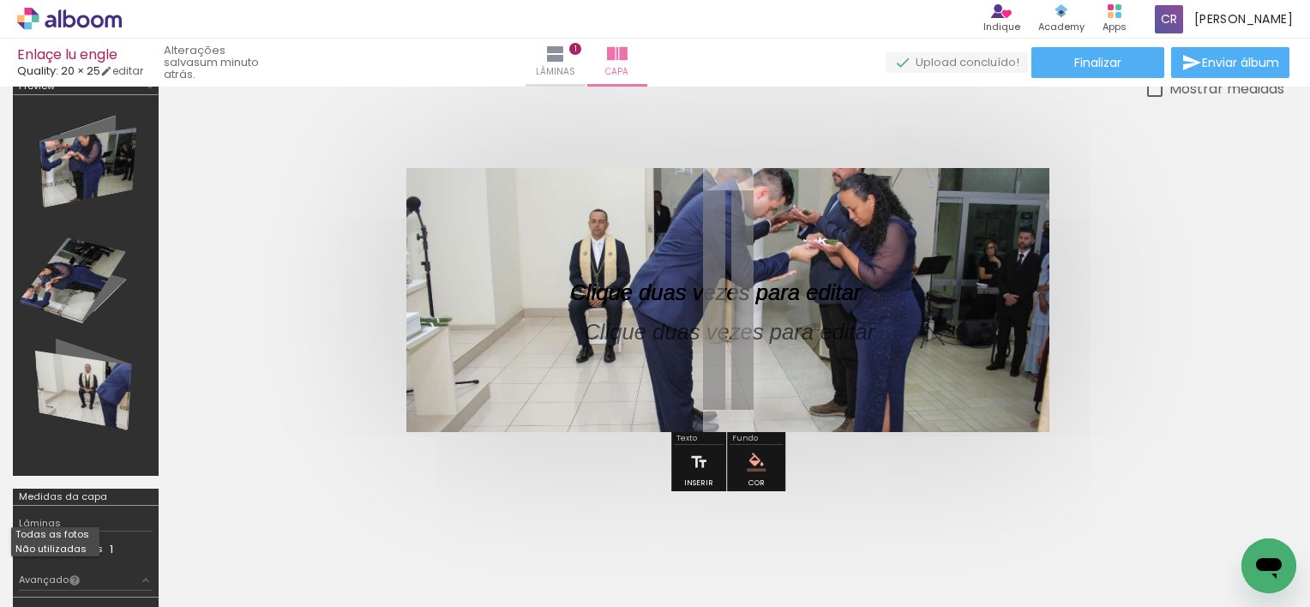
click at [59, 580] on span "Adicionar Fotos" at bounding box center [60, 584] width 51 height 19
click at [0, 0] on input "file" at bounding box center [0, 0] width 0 height 0
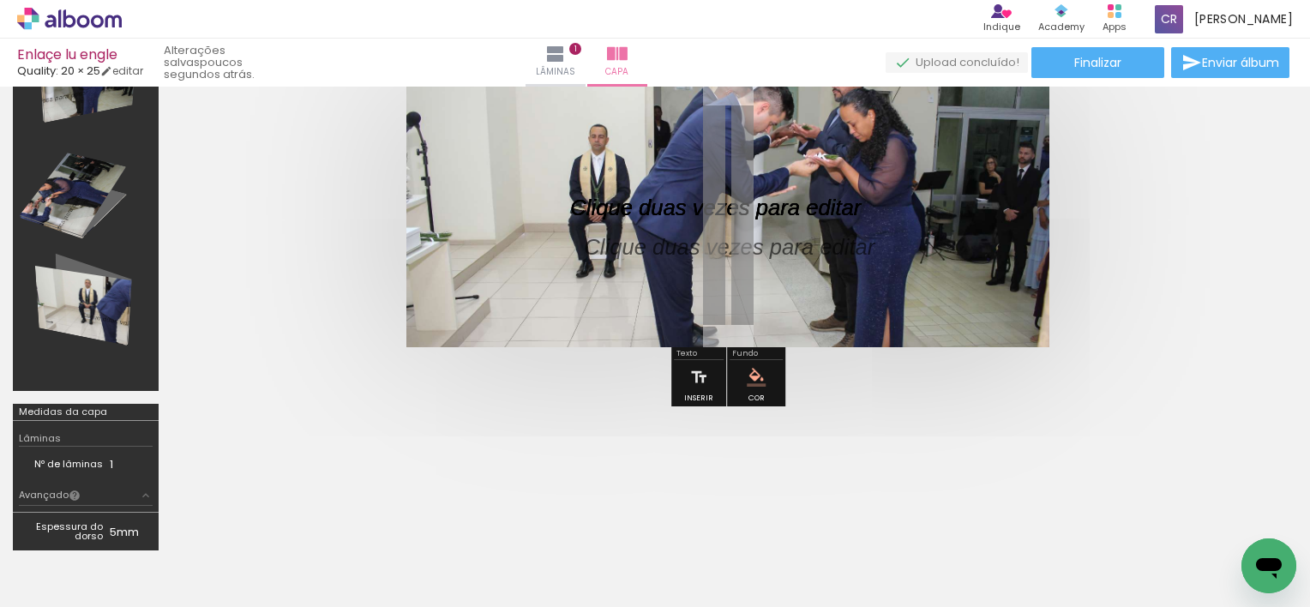
scroll to position [96, 0]
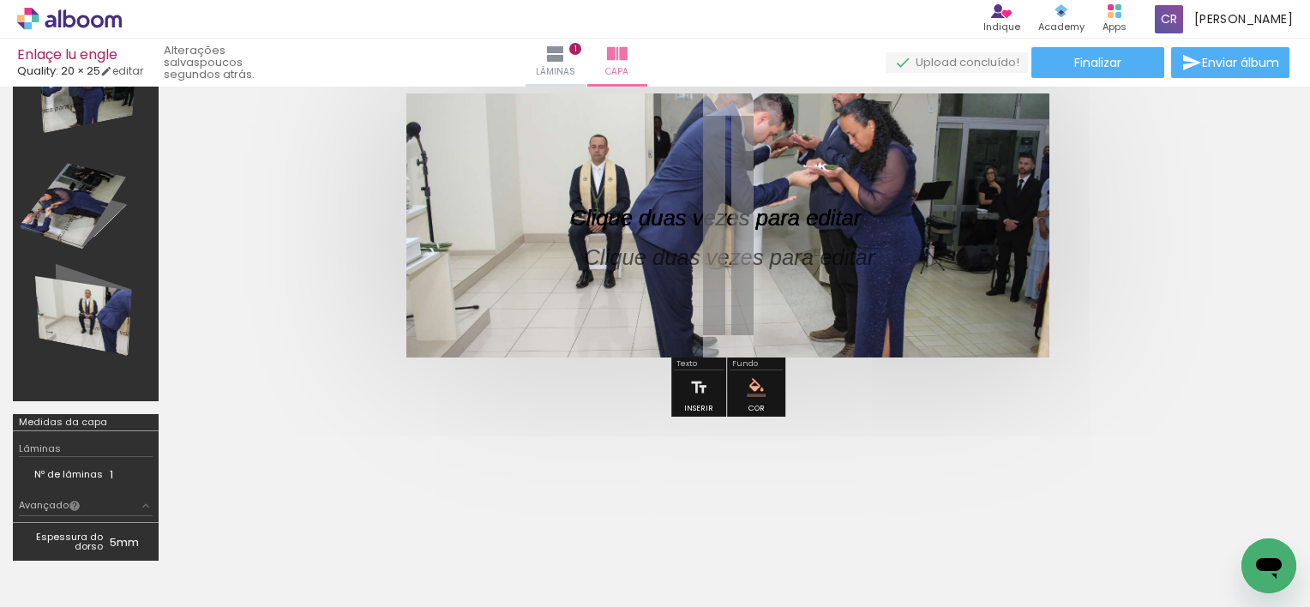
click at [102, 470] on td "Nº de lâminas" at bounding box center [64, 475] width 91 height 18
click at [87, 422] on div "Medidas da capa" at bounding box center [63, 422] width 88 height 9
click at [71, 439] on div "Lâminas Nº de lâminas 1 Avançado Lâminas extras 0 1 2 3 4 5 6 7 8 9 10 11 12 13…" at bounding box center [86, 476] width 146 height 91
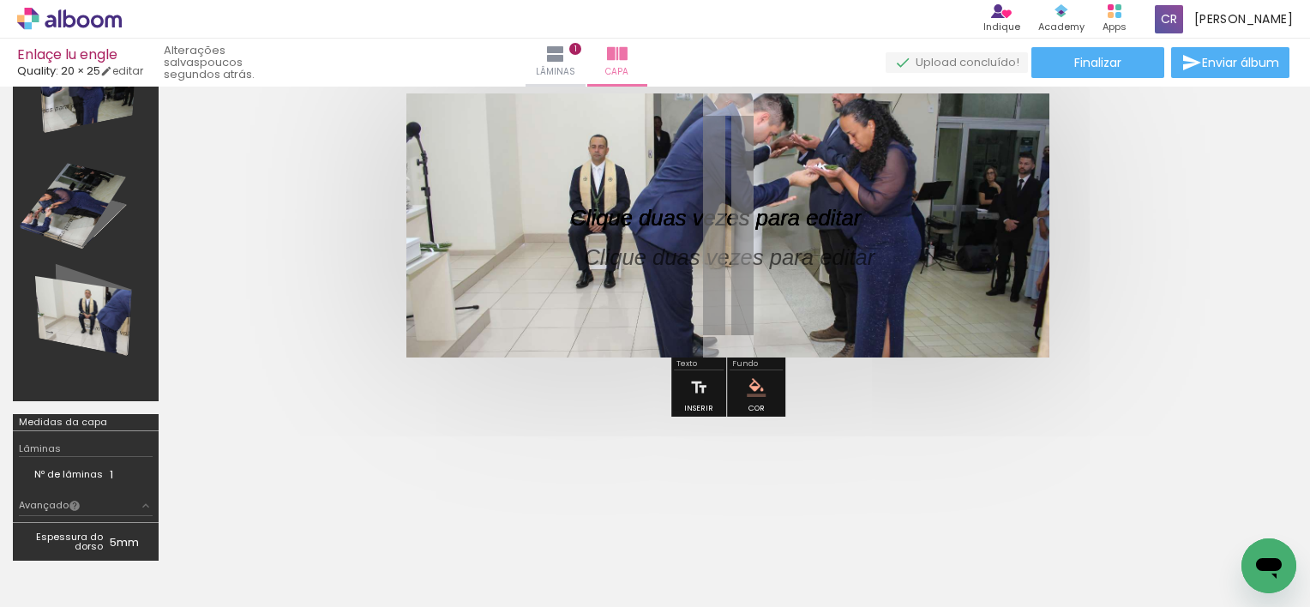
click at [82, 221] on div at bounding box center [86, 211] width 134 height 369
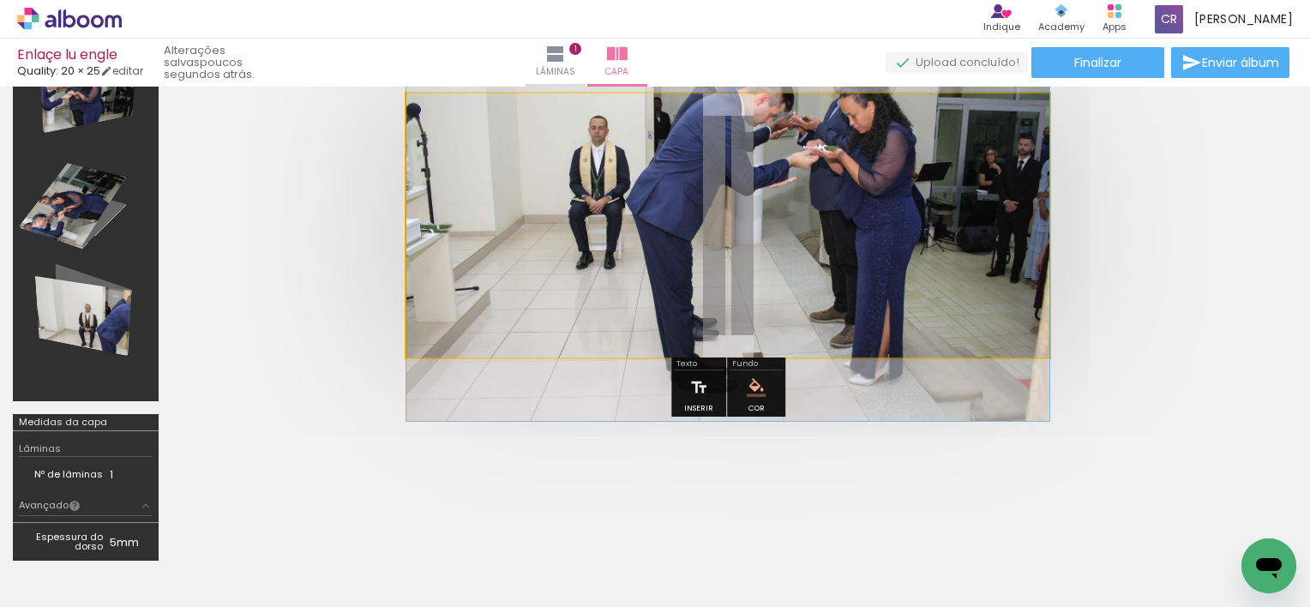
drag, startPoint x: 780, startPoint y: 179, endPoint x: 757, endPoint y: 160, distance: 29.2
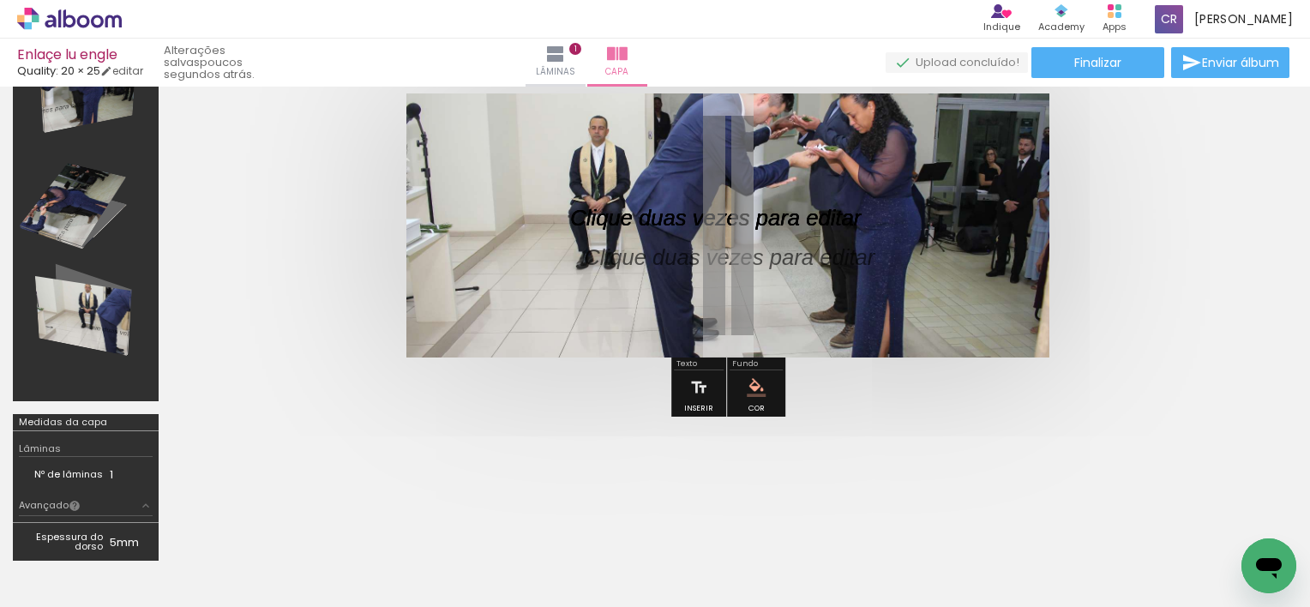
drag, startPoint x: 404, startPoint y: 353, endPoint x: 491, endPoint y: 331, distance: 90.3
click at [491, 331] on quentale-cover at bounding box center [728, 225] width 976 height 264
drag, startPoint x: 663, startPoint y: 138, endPoint x: 672, endPoint y: 148, distance: 14.0
type paper-slider "100"
click at [672, 148] on div at bounding box center [659, 136] width 27 height 27
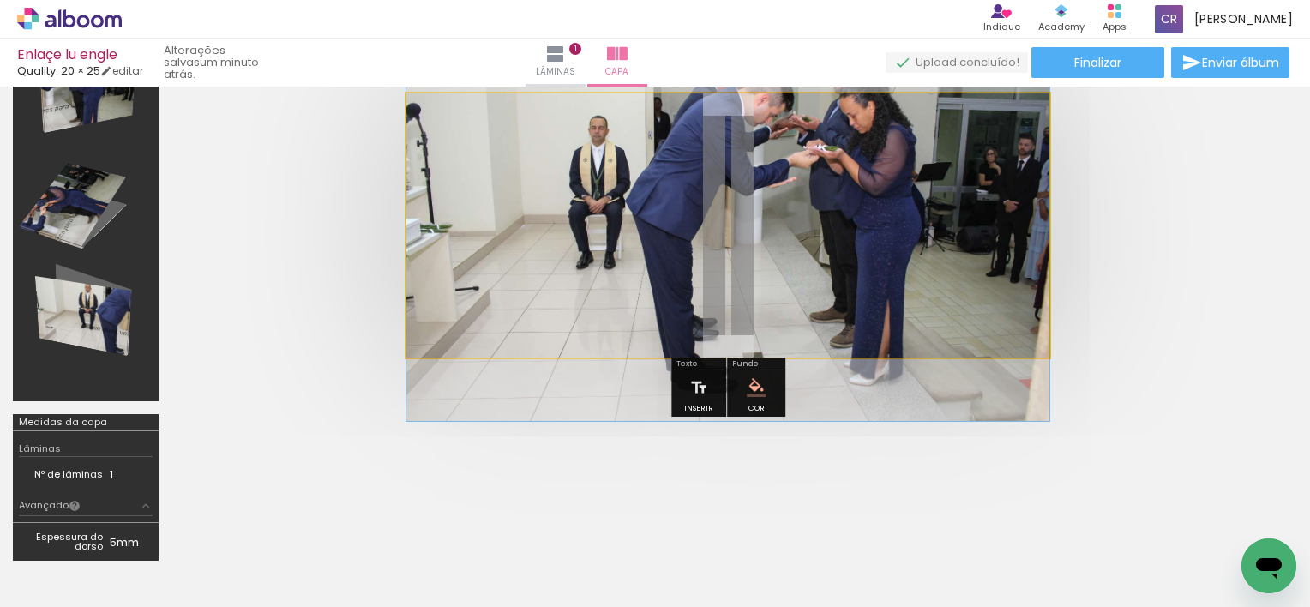
drag, startPoint x: 472, startPoint y: 132, endPoint x: 446, endPoint y: 146, distance: 29.2
click at [446, 146] on div at bounding box center [496, 137] width 119 height 26
